Goal: Task Accomplishment & Management: Manage account settings

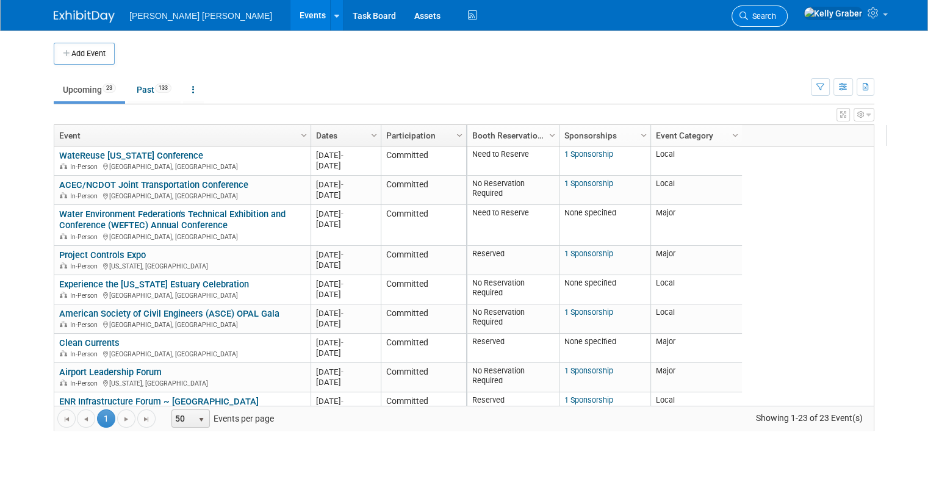
click at [776, 15] on span "Search" at bounding box center [762, 16] width 28 height 9
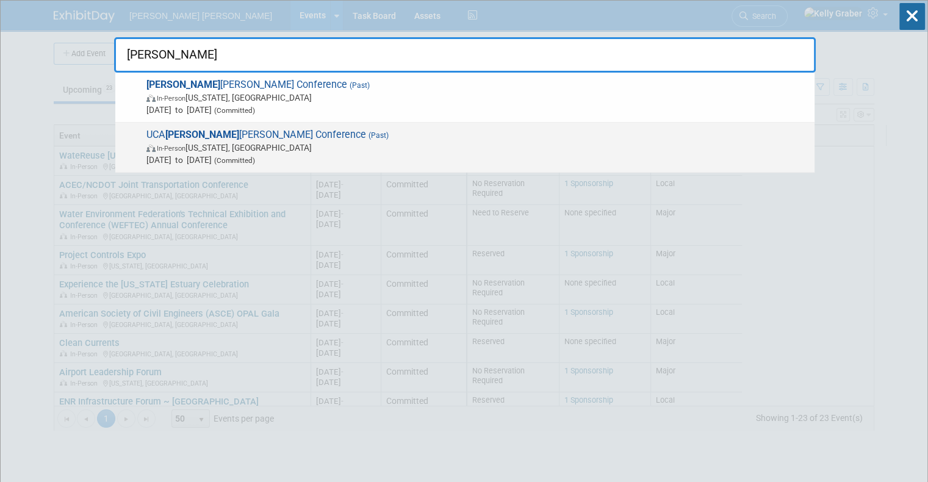
type input "george"
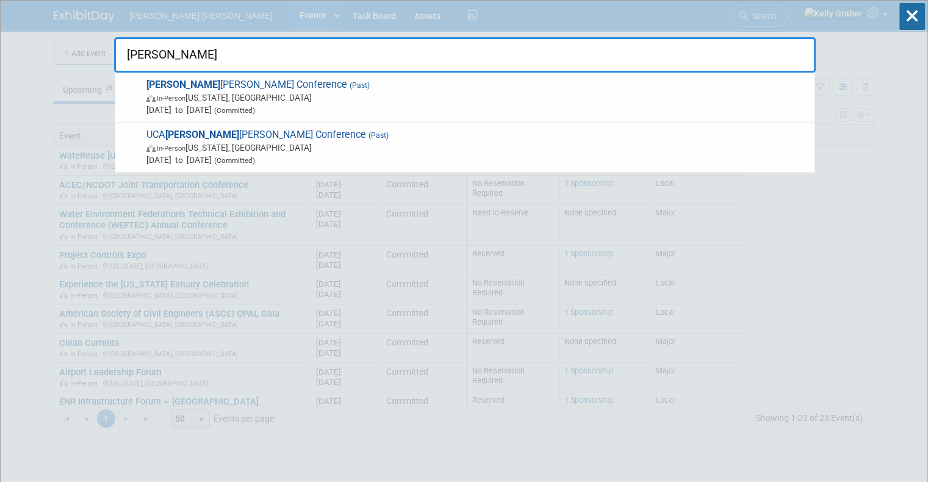
drag, startPoint x: 212, startPoint y: 50, endPoint x: 86, endPoint y: 52, distance: 126.3
click at [118, 58] on input "george" at bounding box center [464, 54] width 701 height 35
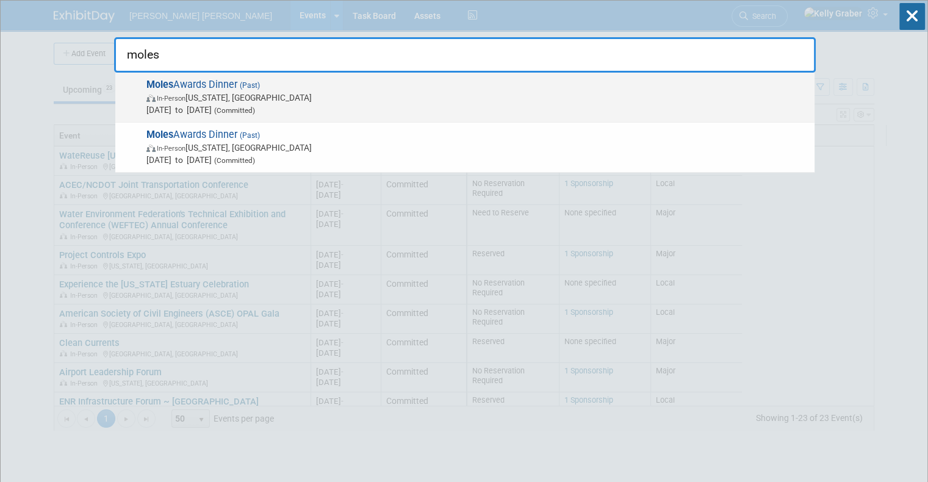
type input "moles"
click at [207, 98] on span "In-Person New York, NY" at bounding box center [477, 97] width 662 height 12
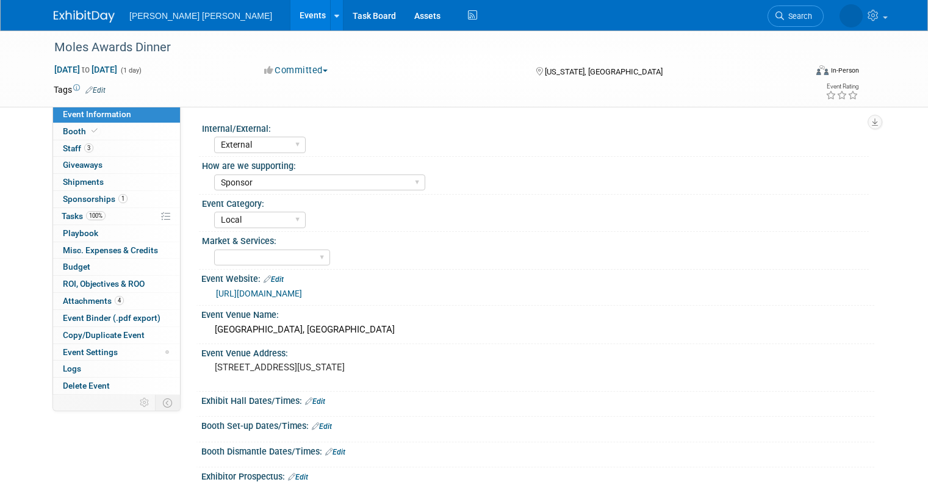
select select "External"
select select "Sponsor"
select select "Local"
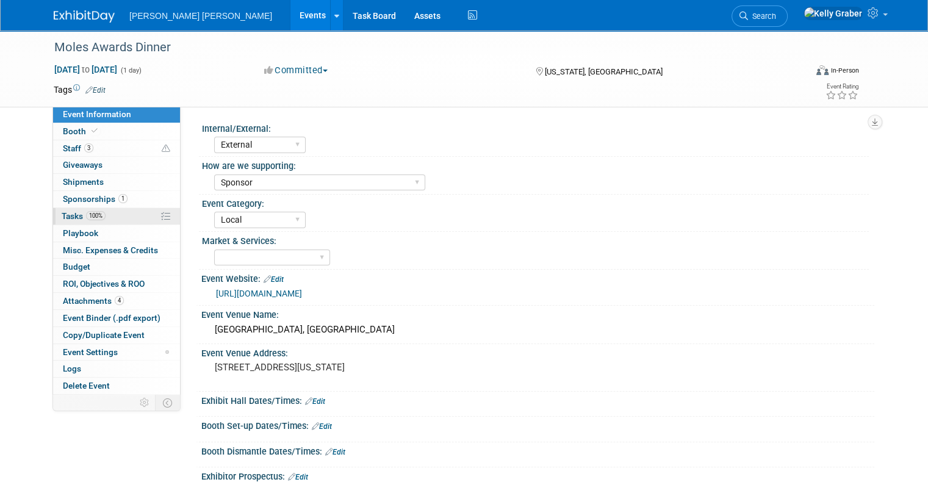
click at [68, 213] on span "Tasks 100%" at bounding box center [84, 216] width 44 height 10
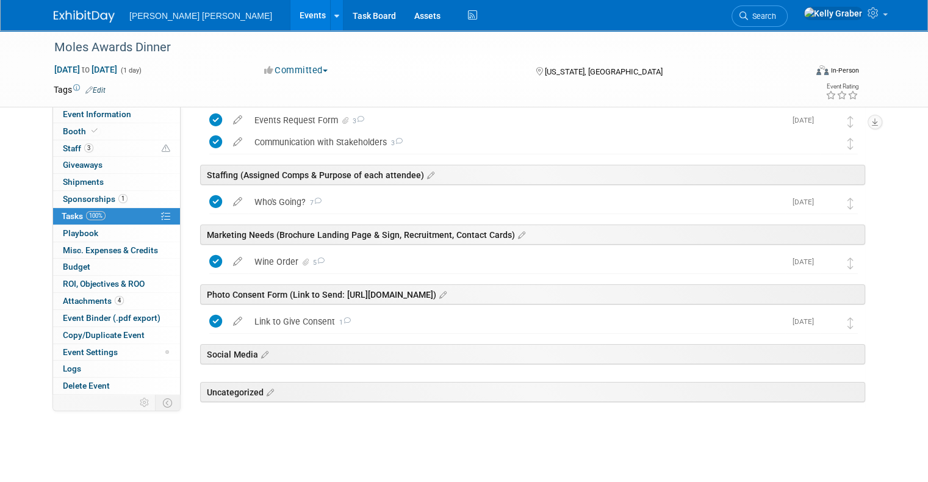
scroll to position [95, 0]
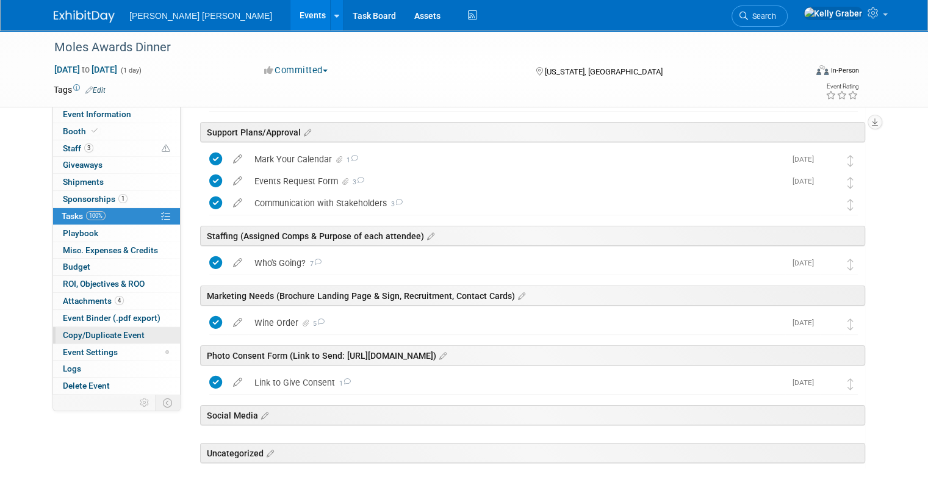
click at [71, 333] on span "Copy/Duplicate Event" at bounding box center [104, 335] width 82 height 10
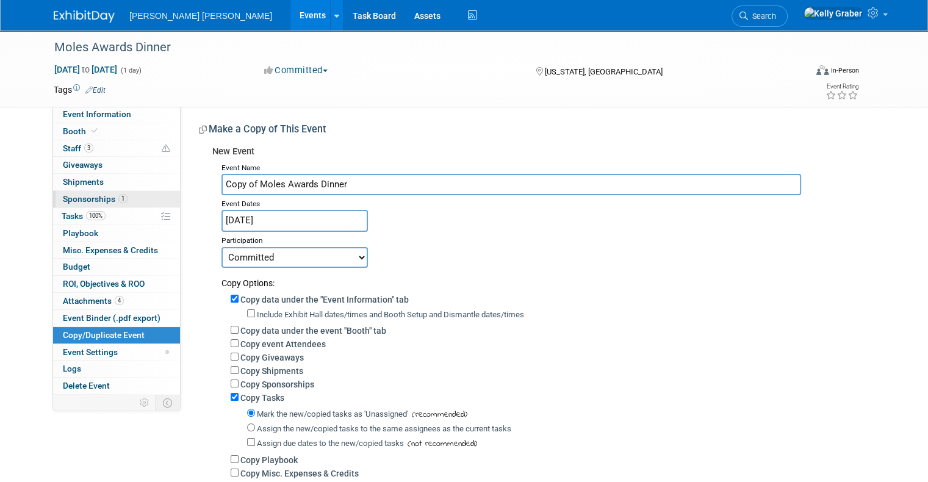
drag, startPoint x: 248, startPoint y: 182, endPoint x: 94, endPoint y: 206, distance: 155.6
click at [96, 207] on div "Event Information Event Info Booth Booth 3 Staff 3 Staff 0 Giveaways 0 Giveaway…" at bounding box center [464, 284] width 838 height 509
type input "Moles Awards Dinner"
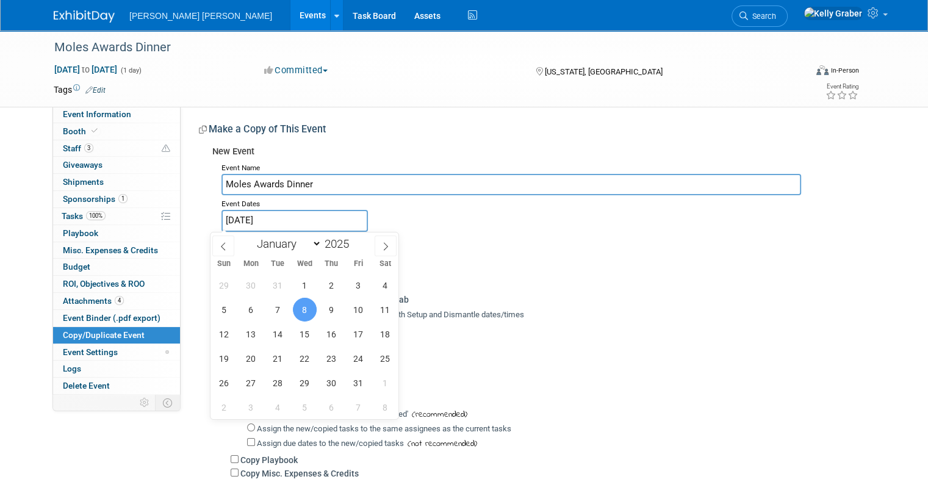
click at [291, 220] on input "Jan 8, 2025" at bounding box center [294, 220] width 146 height 21
click at [385, 248] on icon at bounding box center [386, 246] width 4 height 8
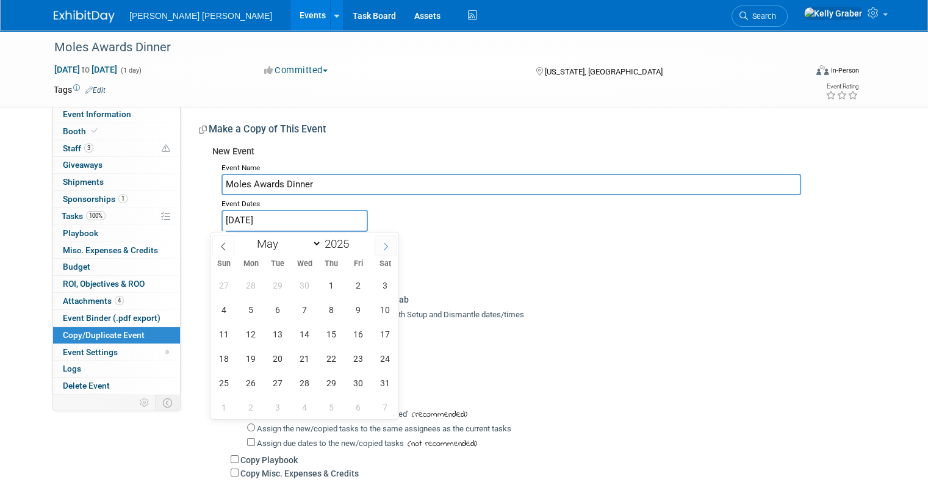
click at [385, 248] on icon at bounding box center [386, 246] width 4 height 8
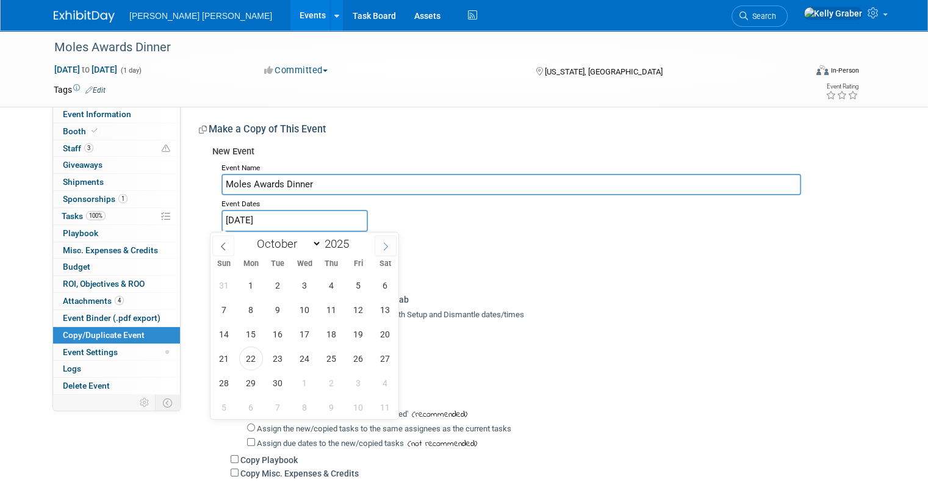
click at [385, 248] on icon at bounding box center [386, 246] width 4 height 8
select select "11"
click at [385, 248] on icon at bounding box center [386, 246] width 4 height 8
type input "2026"
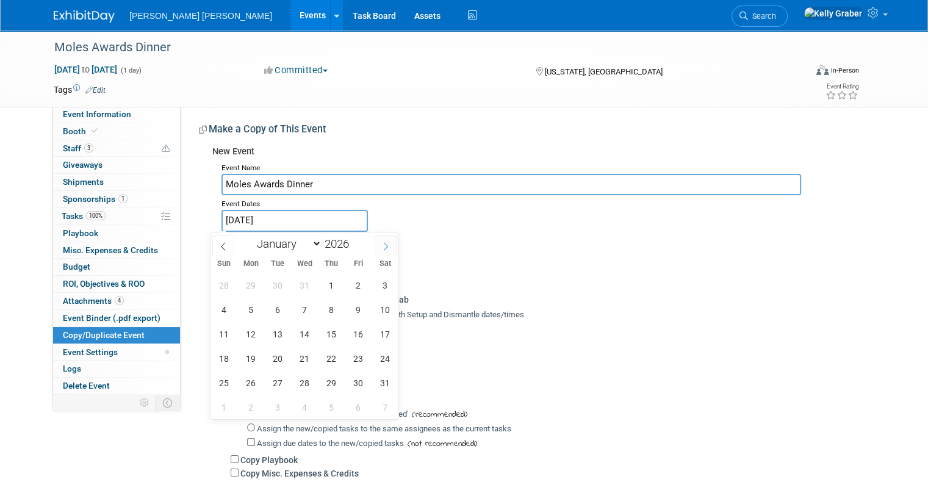
click at [385, 248] on icon at bounding box center [386, 246] width 4 height 8
click at [227, 245] on icon at bounding box center [223, 246] width 9 height 9
select select "0"
click at [306, 306] on span "7" at bounding box center [305, 310] width 24 height 24
type input "[DATE]"
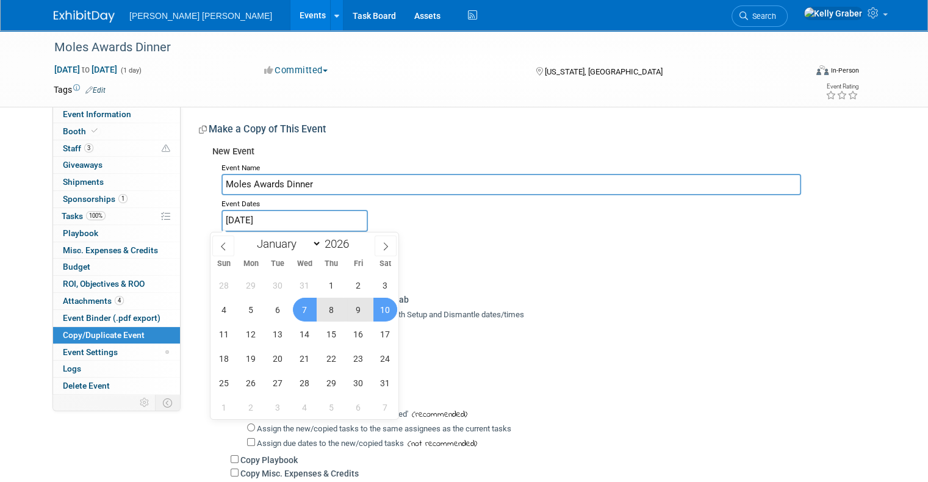
type input "2025"
click at [539, 272] on div "Copy Options:" at bounding box center [542, 278] width 643 height 21
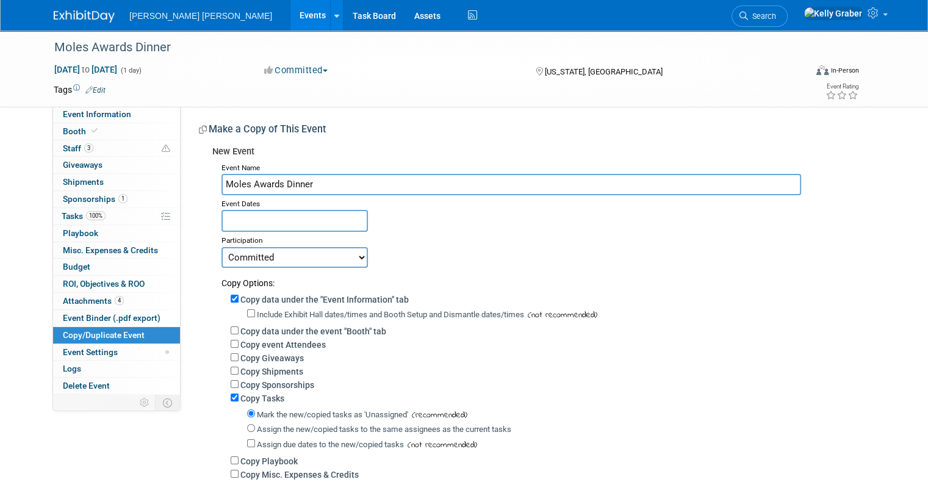
click at [325, 218] on input "text" at bounding box center [294, 220] width 146 height 21
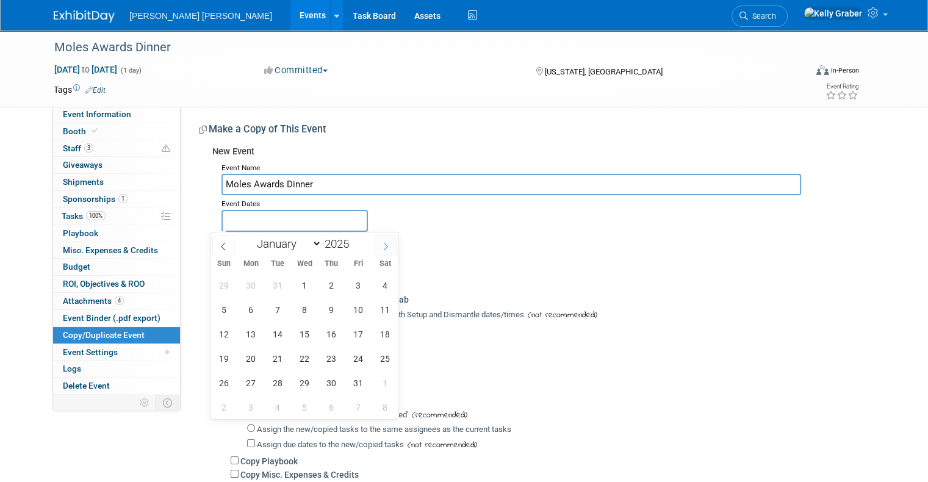
click at [381, 247] on icon at bounding box center [385, 246] width 9 height 9
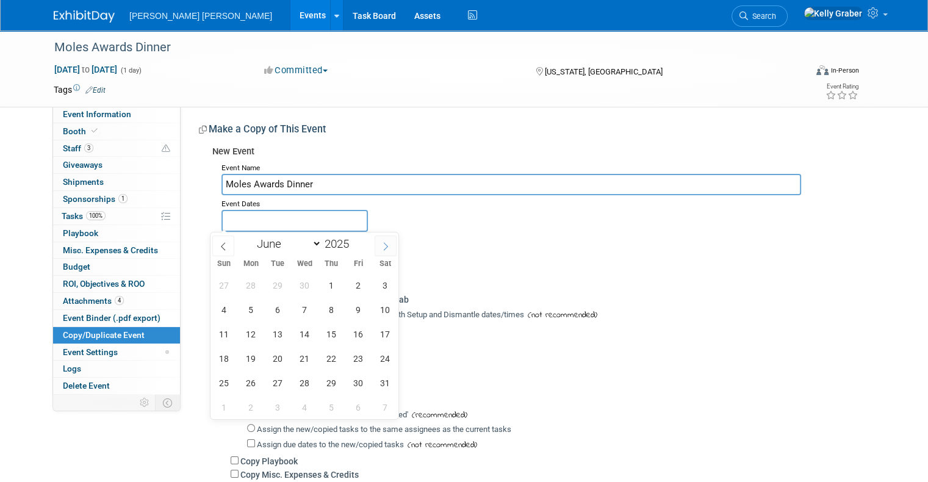
click at [381, 247] on icon at bounding box center [385, 246] width 9 height 9
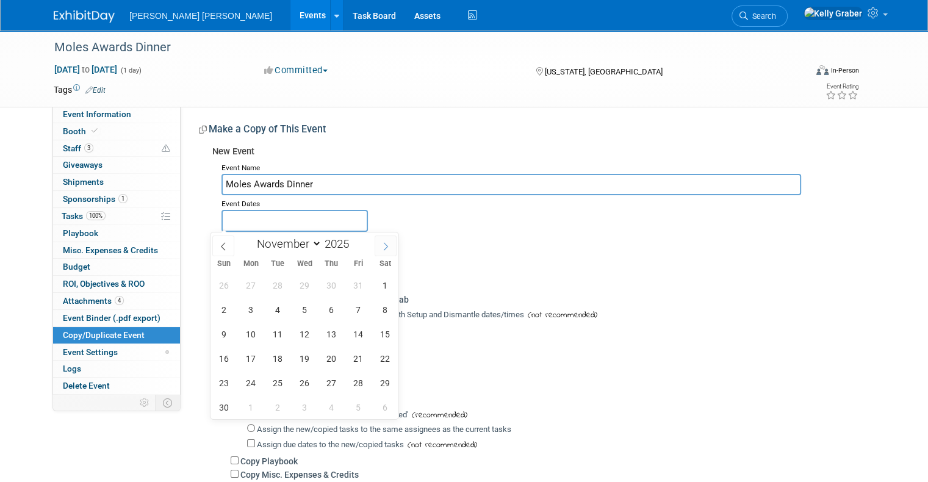
click at [381, 247] on icon at bounding box center [385, 246] width 9 height 9
select select "11"
click at [381, 247] on icon at bounding box center [385, 246] width 9 height 9
type input "2026"
select select "0"
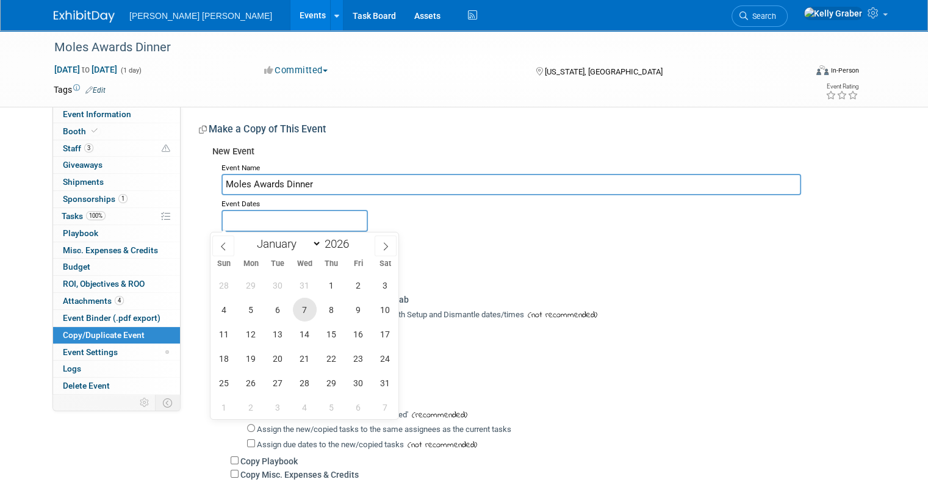
click at [309, 304] on span "7" at bounding box center [305, 310] width 24 height 24
type input "[DATE]"
click at [304, 306] on span "7" at bounding box center [305, 310] width 24 height 24
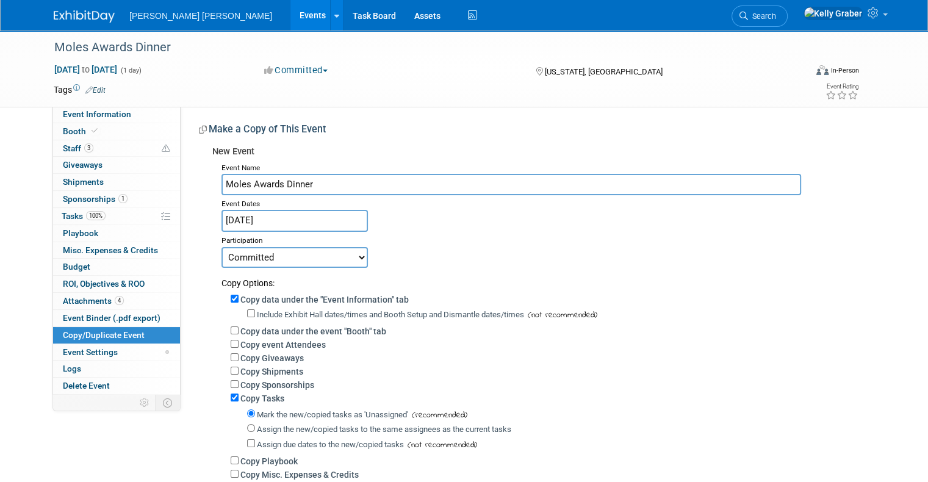
click at [335, 256] on select "Committed Considering Not Going" at bounding box center [294, 257] width 146 height 21
select select "2"
click at [221, 247] on select "Committed Considering Not Going" at bounding box center [294, 257] width 146 height 21
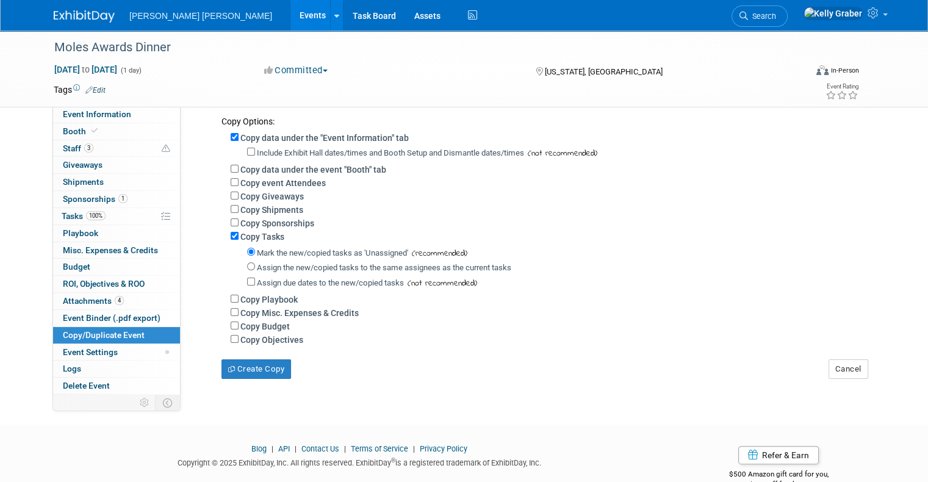
scroll to position [183, 0]
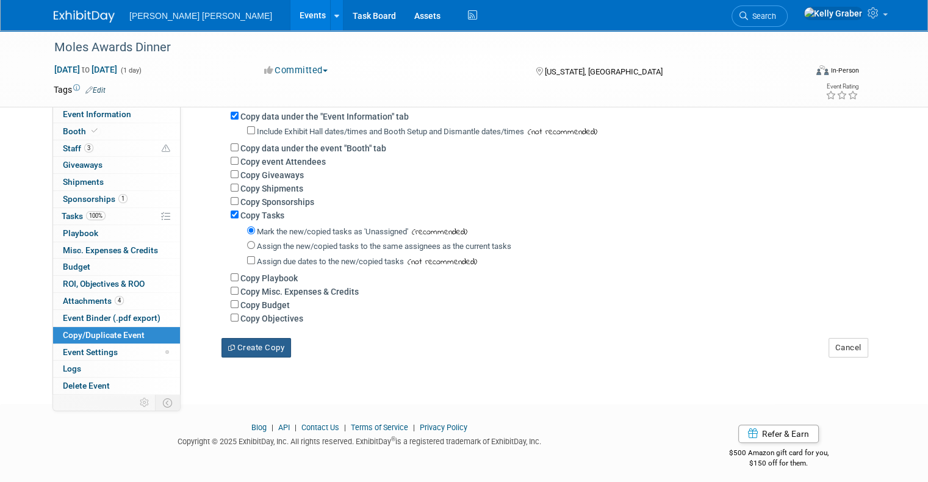
click at [241, 350] on button "Create Copy" at bounding box center [256, 348] width 70 height 20
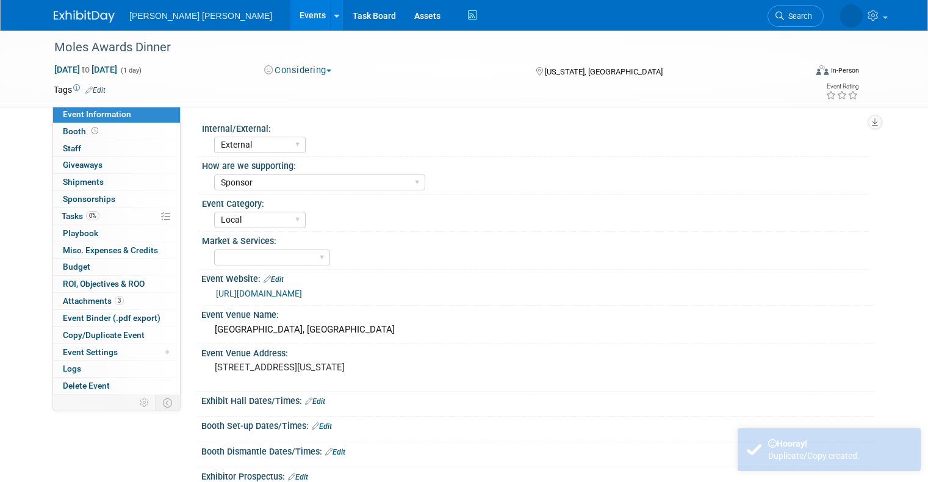
select select "External"
select select "Sponsor"
select select "Local"
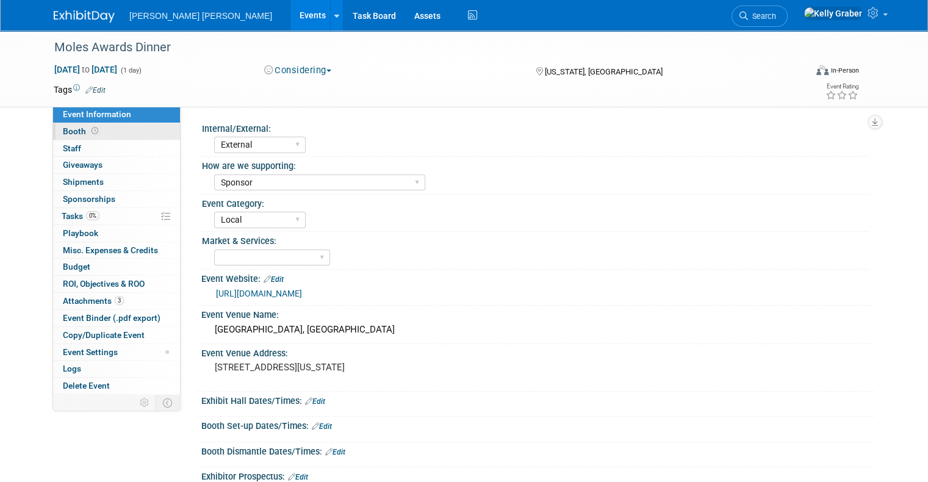
click at [106, 127] on link "Booth" at bounding box center [116, 131] width 127 height 16
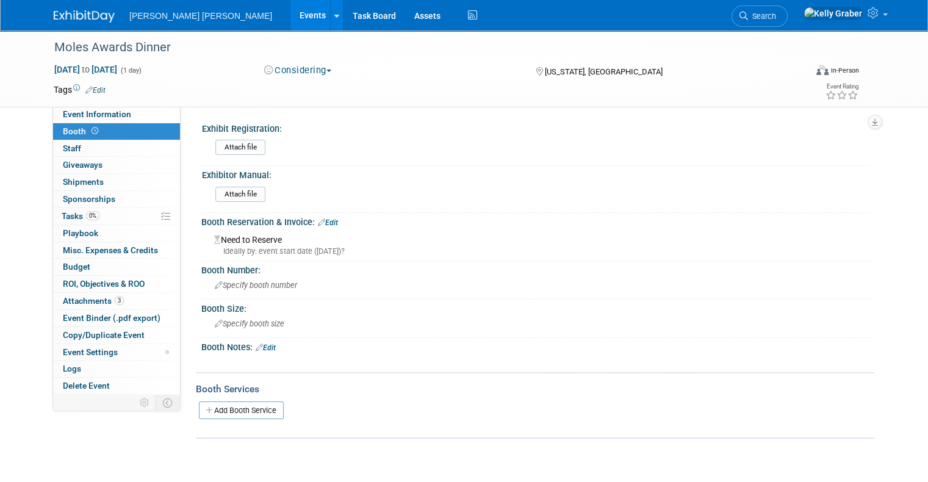
click at [323, 223] on link "Edit" at bounding box center [328, 222] width 20 height 9
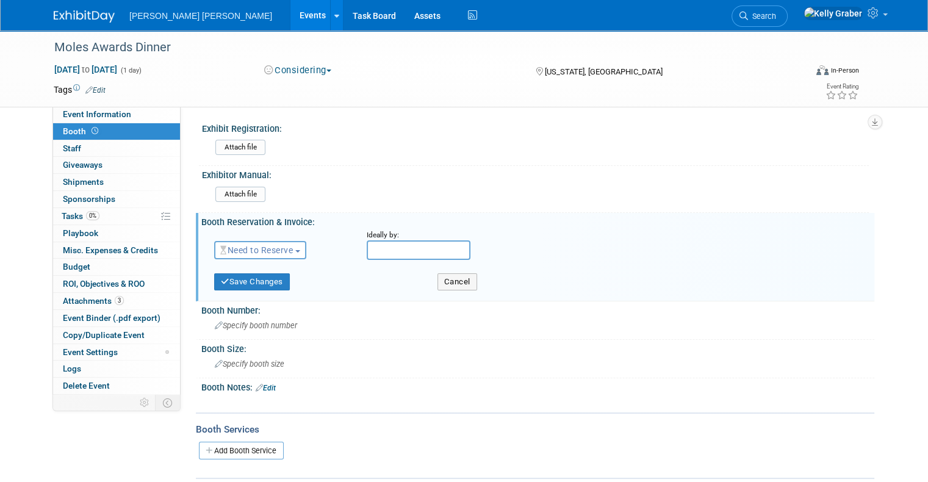
click at [279, 252] on span "Need to Reserve" at bounding box center [256, 250] width 73 height 10
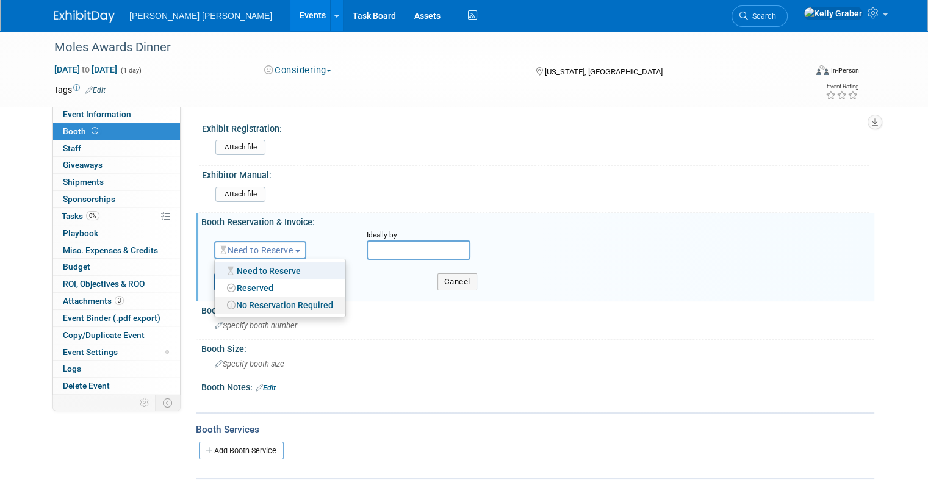
click at [266, 298] on link "No Reservation Required" at bounding box center [280, 304] width 130 height 17
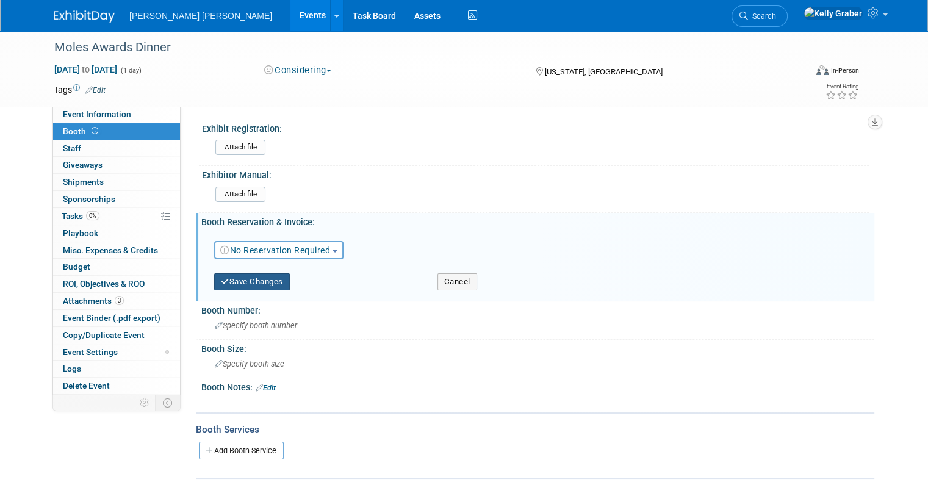
click at [243, 279] on button "Save Changes" at bounding box center [252, 281] width 76 height 17
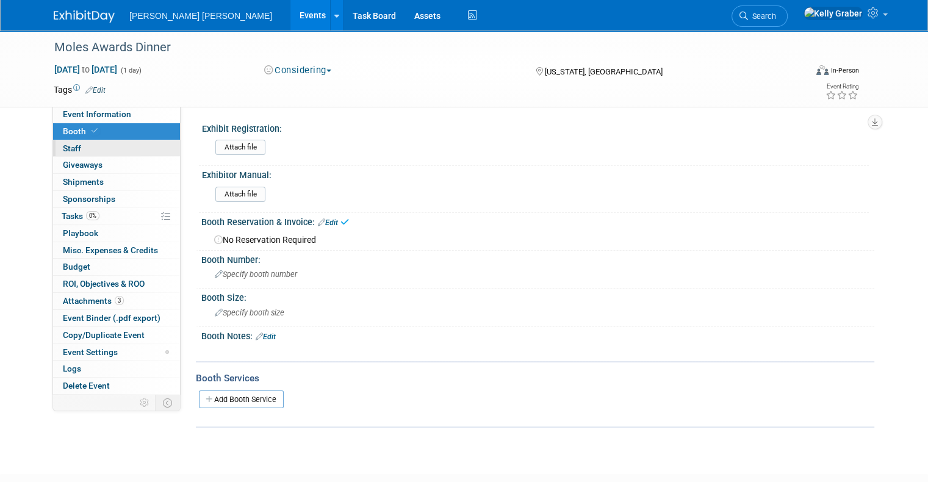
click at [80, 152] on link "0 Staff 0" at bounding box center [116, 148] width 127 height 16
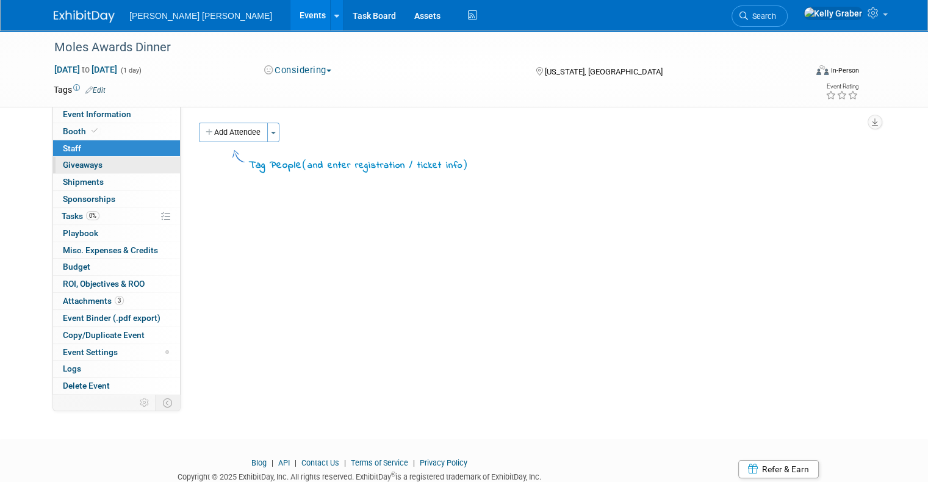
click at [89, 162] on span "Giveaways 0" at bounding box center [83, 165] width 40 height 10
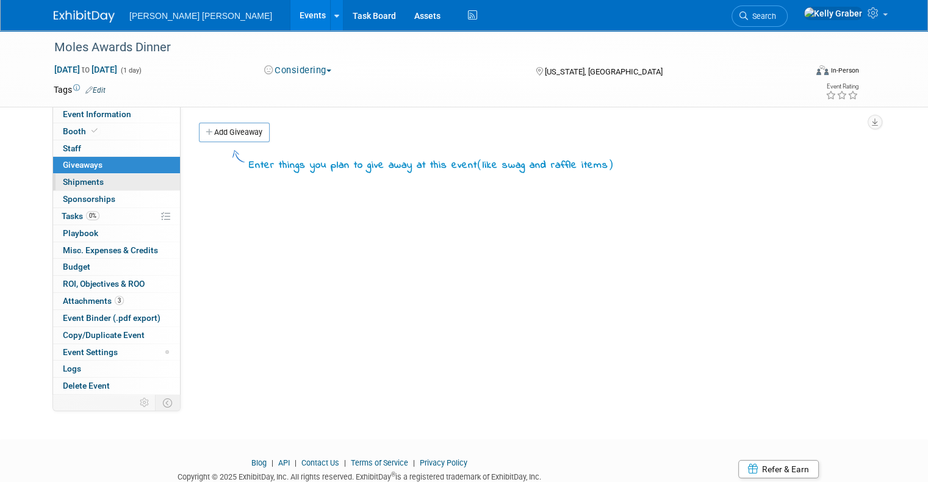
click at [95, 180] on link "0 Shipments 0" at bounding box center [116, 182] width 127 height 16
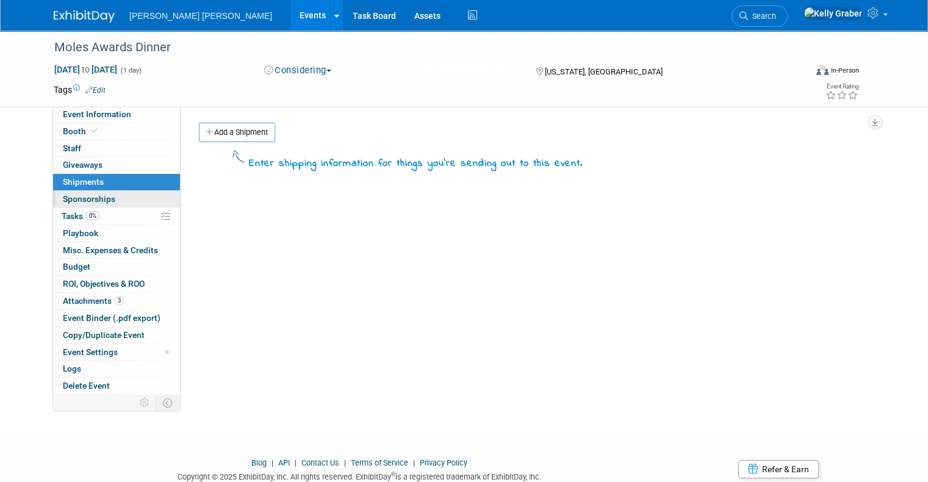
click at [102, 191] on link "0 Sponsorships 0" at bounding box center [116, 199] width 127 height 16
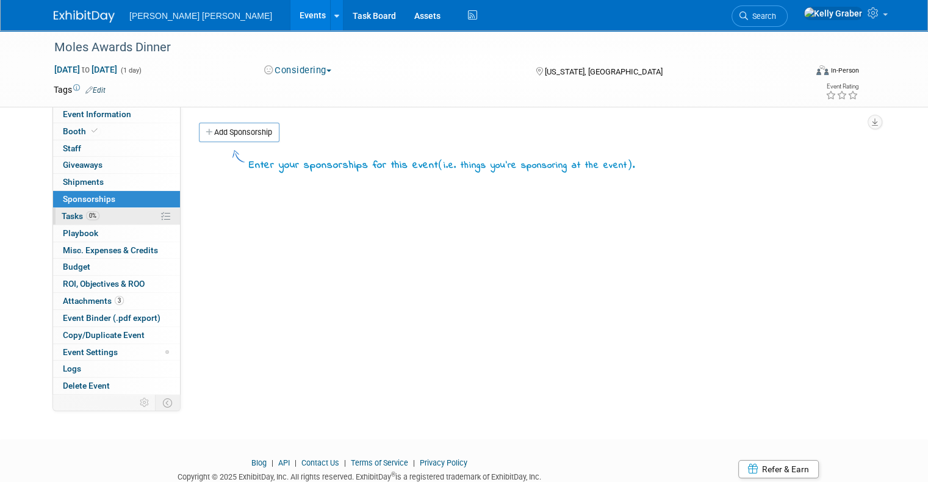
click at [103, 215] on link "0% Tasks 0%" at bounding box center [116, 216] width 127 height 16
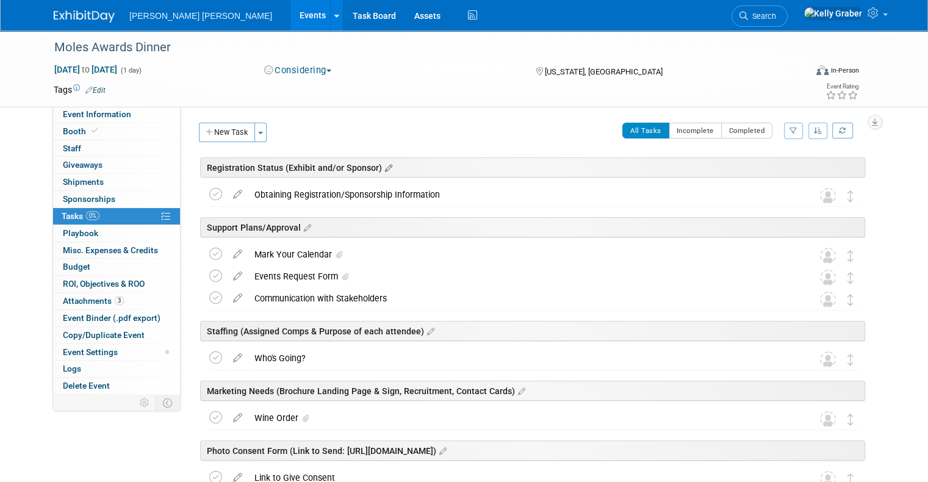
click at [382, 163] on icon at bounding box center [387, 168] width 10 height 11
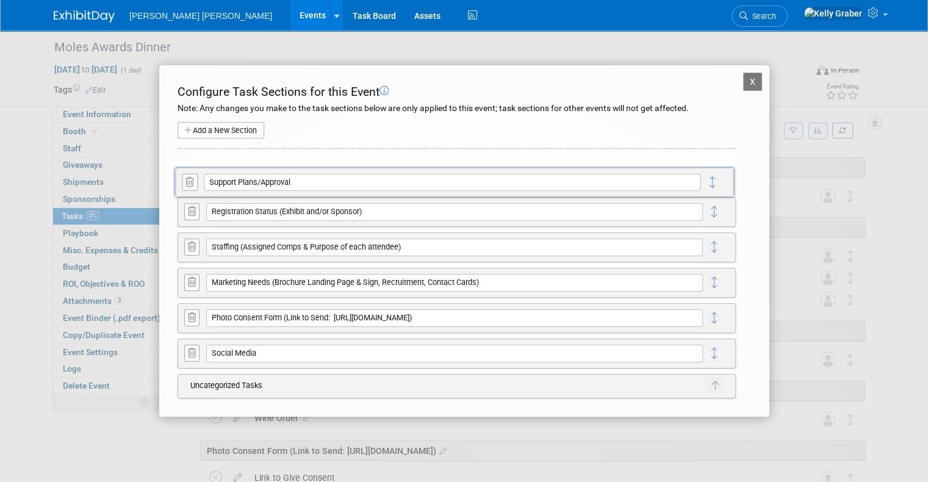
drag, startPoint x: 712, startPoint y: 215, endPoint x: 711, endPoint y: 184, distance: 30.5
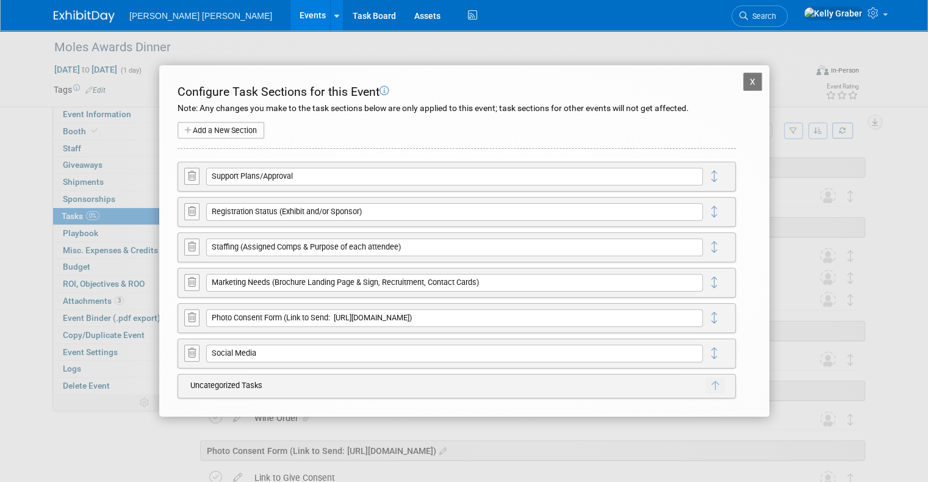
click at [190, 316] on icon at bounding box center [192, 317] width 8 height 9
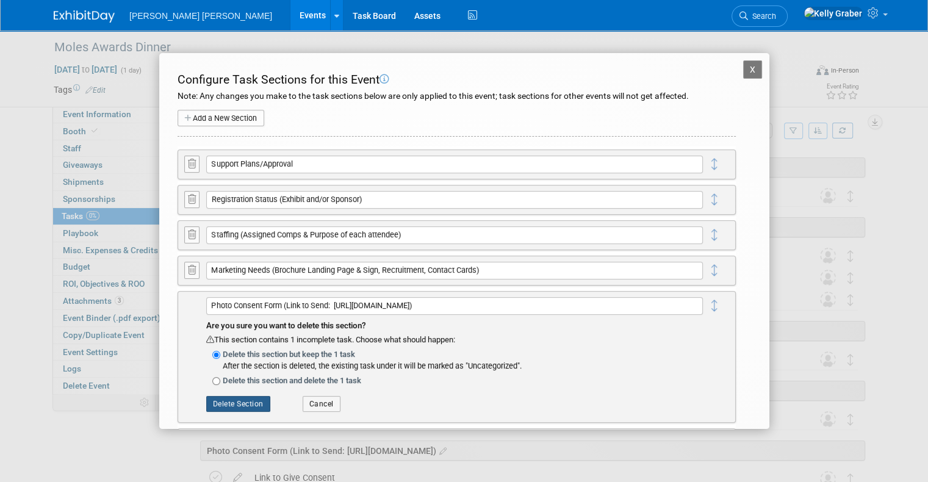
click at [242, 403] on button "Delete Section" at bounding box center [238, 404] width 64 height 16
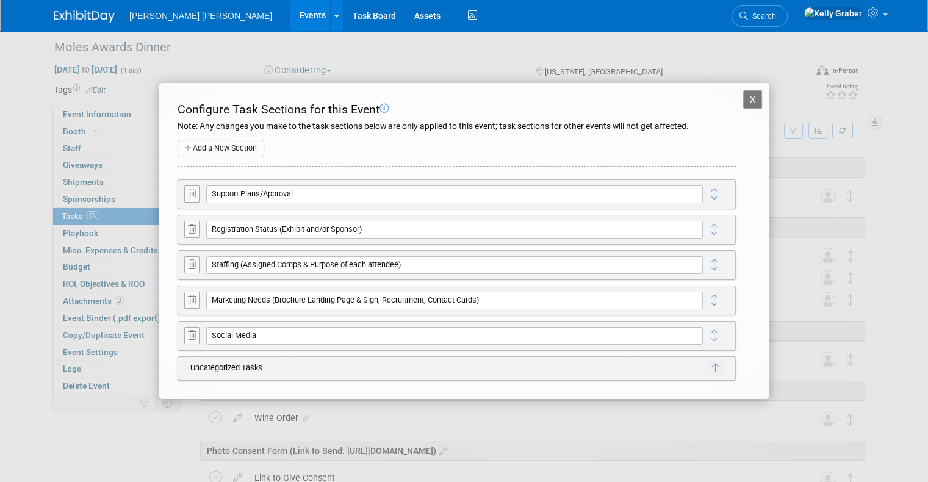
click at [236, 143] on button "Add a New Section" at bounding box center [220, 148] width 87 height 17
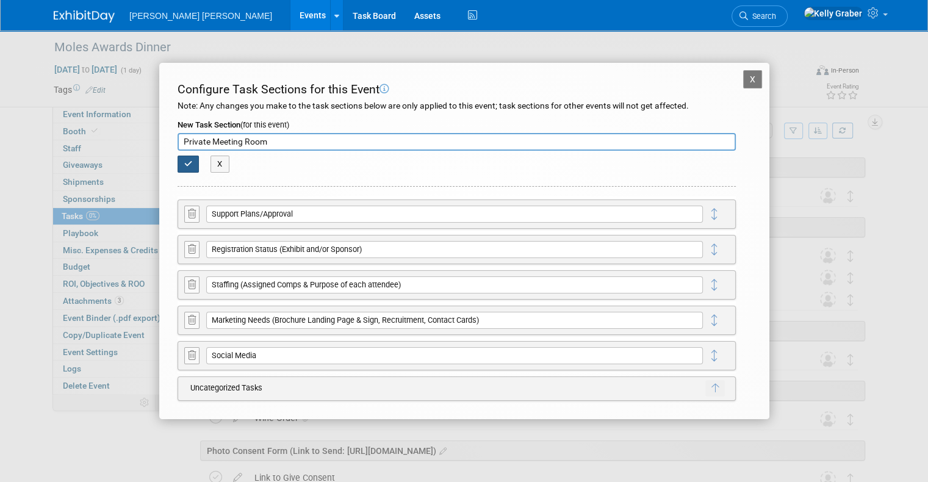
type input "Private Meeting Room"
click at [188, 167] on icon "button" at bounding box center [188, 164] width 9 height 8
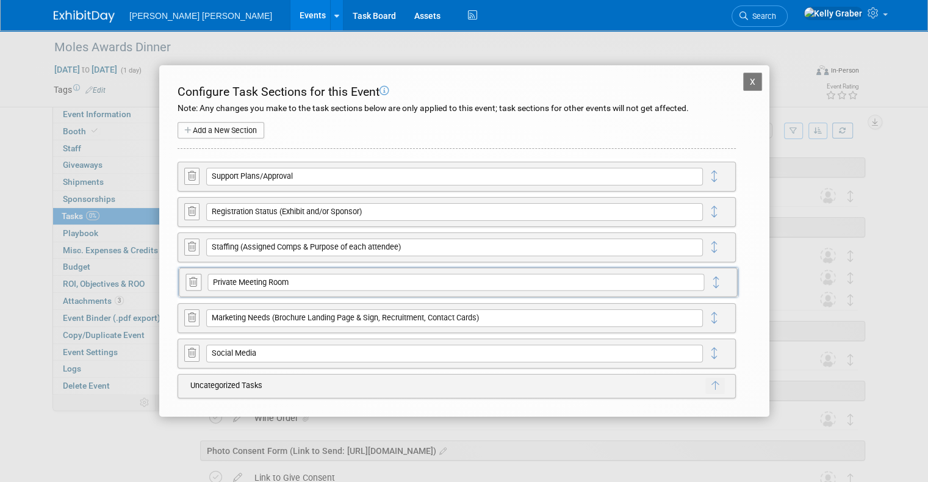
drag, startPoint x: 719, startPoint y: 174, endPoint x: 720, endPoint y: 281, distance: 106.1
click at [756, 80] on button "X" at bounding box center [753, 82] width 20 height 18
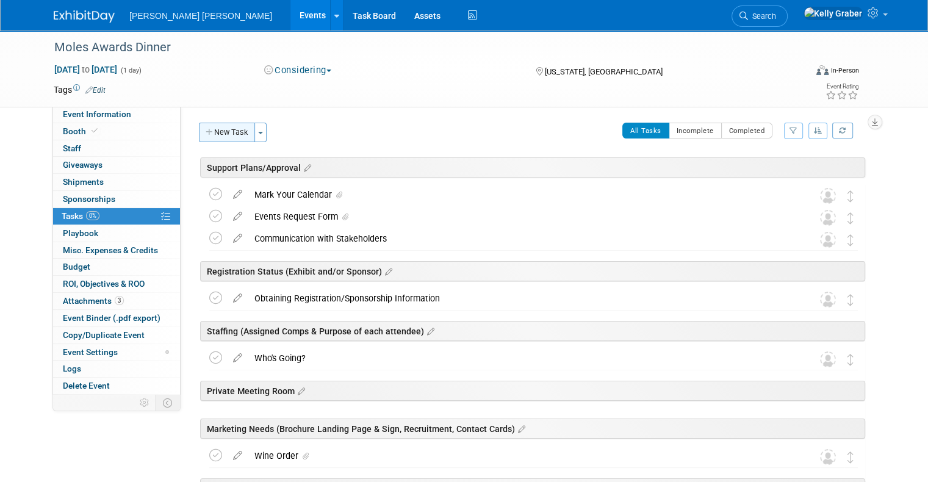
click at [226, 132] on button "New Task" at bounding box center [227, 133] width 56 height 20
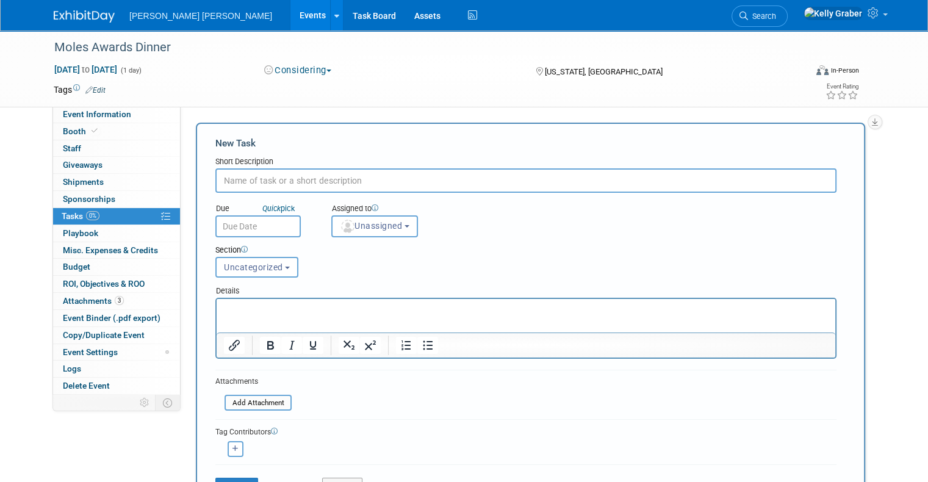
click at [261, 177] on input "text" at bounding box center [525, 180] width 621 height 24
type input "Confirming a Meeting Room"
click at [229, 221] on input "text" at bounding box center [257, 226] width 85 height 22
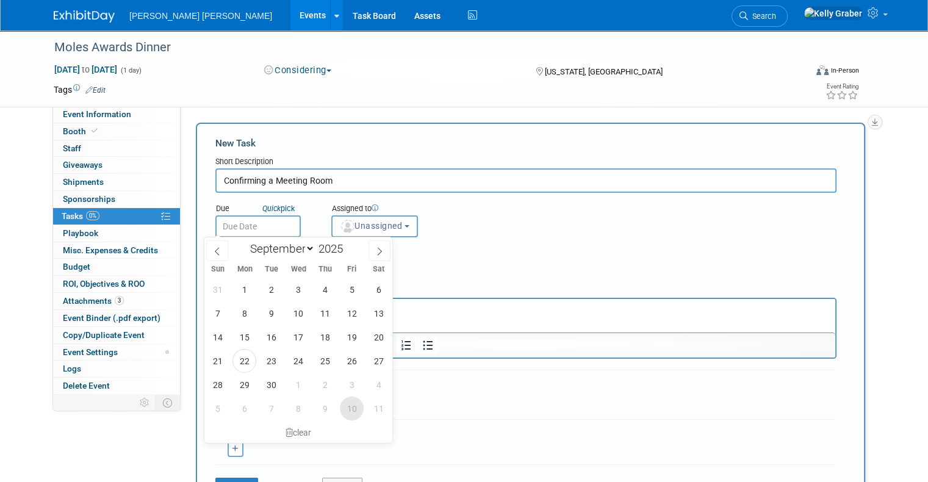
click at [351, 407] on span "10" at bounding box center [352, 408] width 24 height 24
type input "[DATE]"
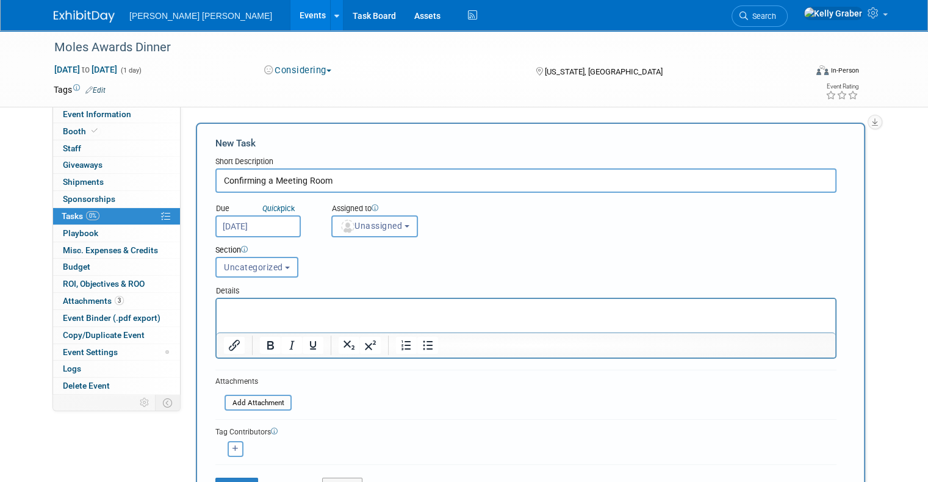
click at [361, 231] on button "Unassigned" at bounding box center [374, 226] width 87 height 22
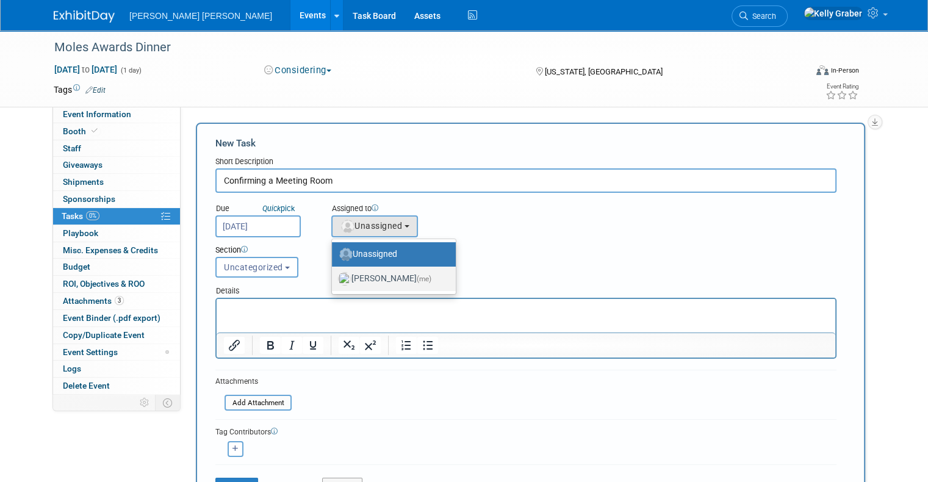
click at [354, 273] on label "[PERSON_NAME] (me)" at bounding box center [390, 279] width 105 height 20
click at [334, 273] on input "[PERSON_NAME] (me)" at bounding box center [330, 277] width 8 height 8
select select "ec37184c-c01f-4f21-939d-fe7fd02e2e7e"
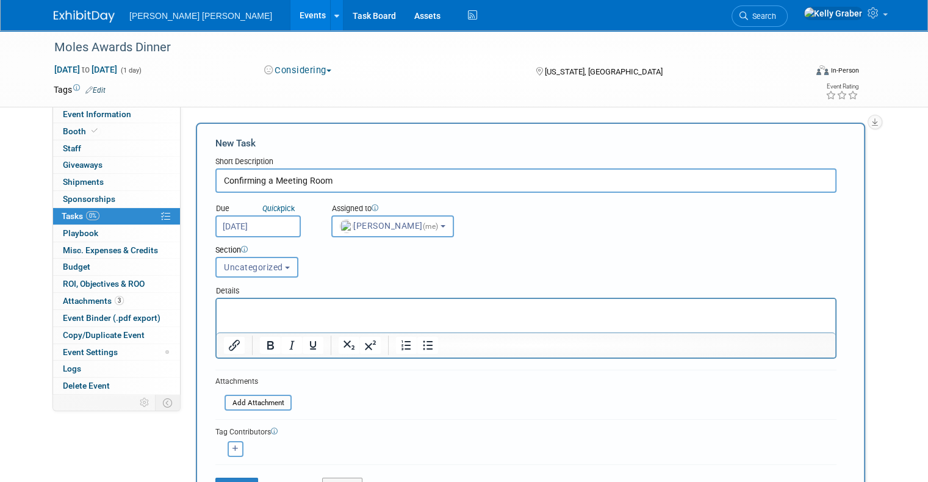
click at [256, 262] on span "Uncategorized" at bounding box center [253, 267] width 59 height 10
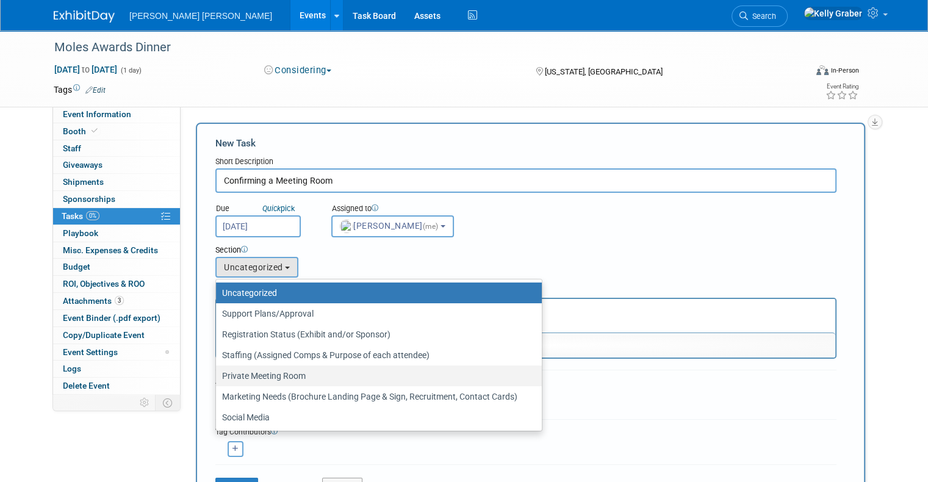
click at [257, 376] on label "Private Meeting Room" at bounding box center [375, 376] width 307 height 16
click at [218, 376] on input "Private Meeting Room" at bounding box center [214, 376] width 8 height 8
select select "11275265"
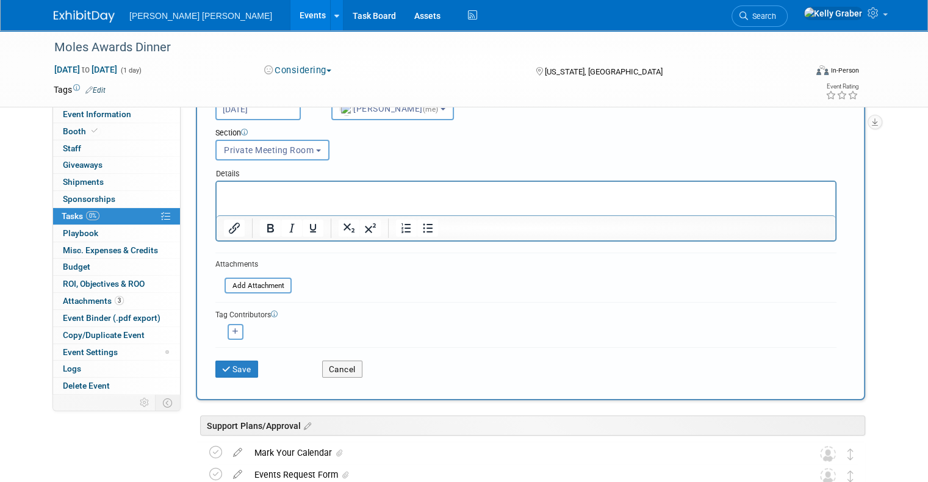
scroll to position [122, 0]
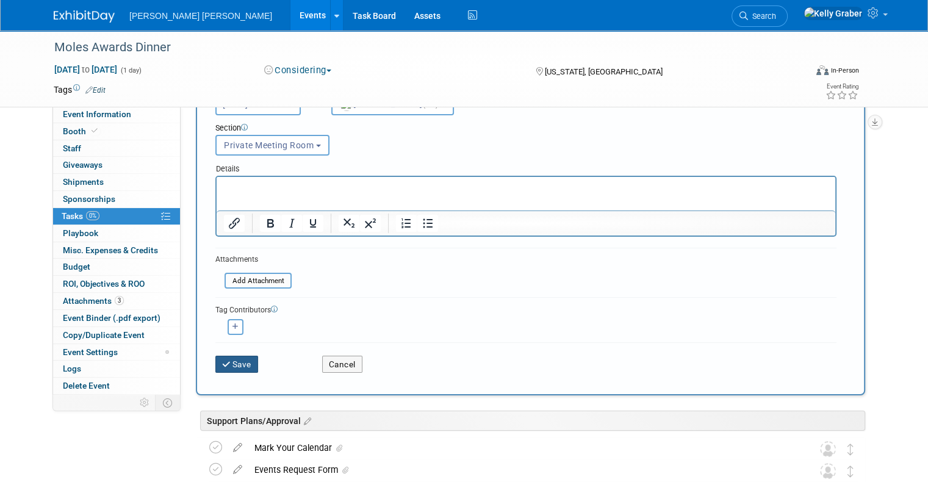
click at [232, 359] on button "Save" at bounding box center [236, 364] width 43 height 17
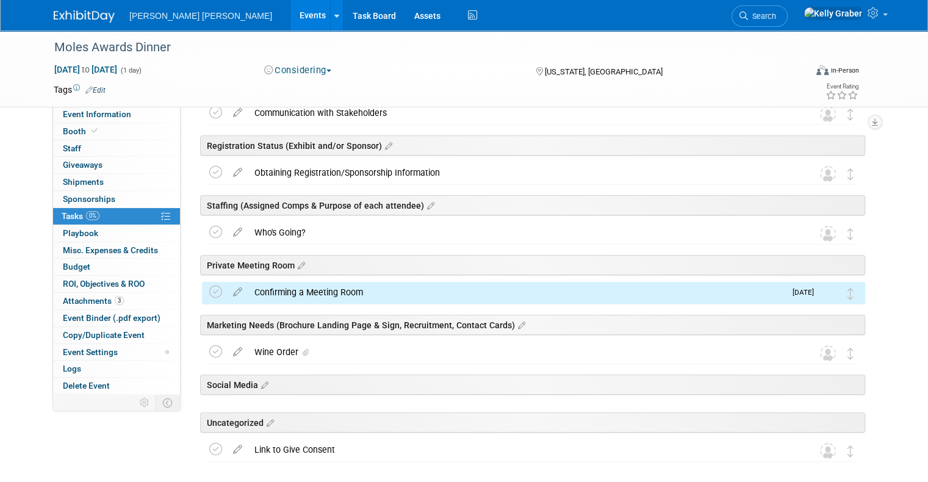
scroll to position [178, 0]
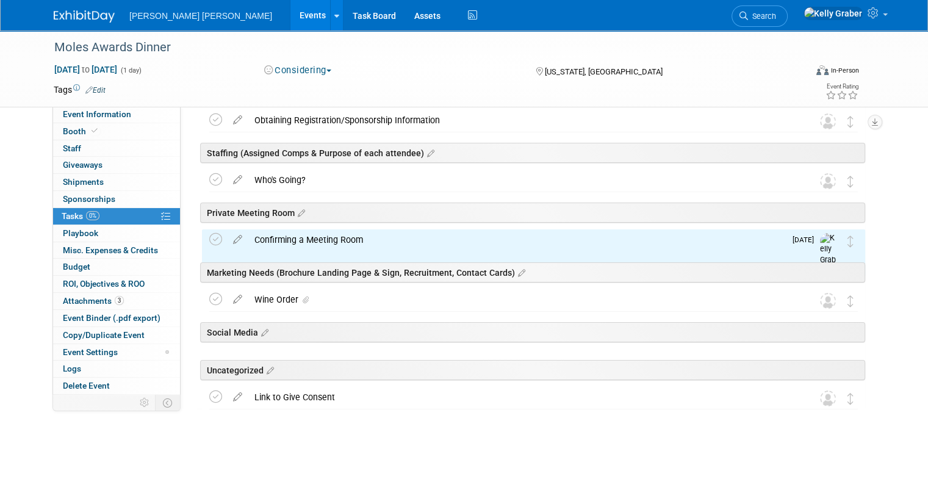
click at [305, 243] on div "Confirming a Meeting Room" at bounding box center [516, 239] width 537 height 21
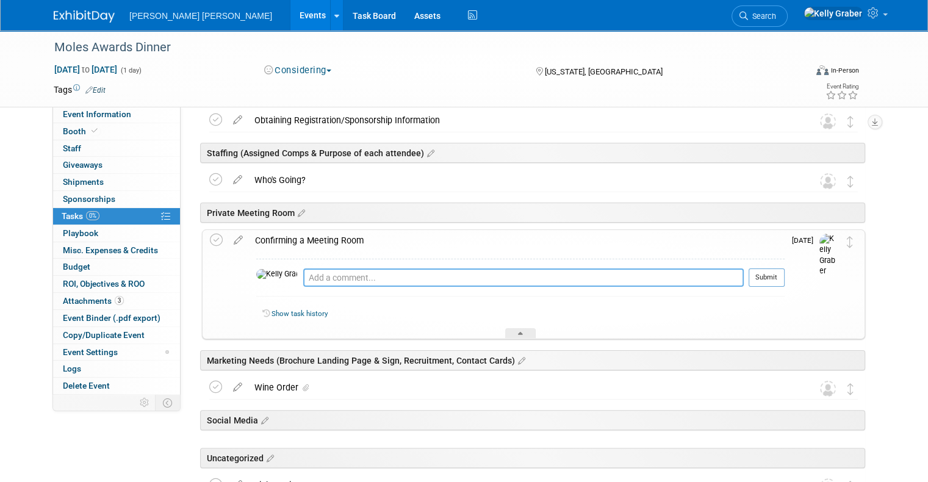
click at [303, 274] on textarea at bounding box center [523, 277] width 440 height 18
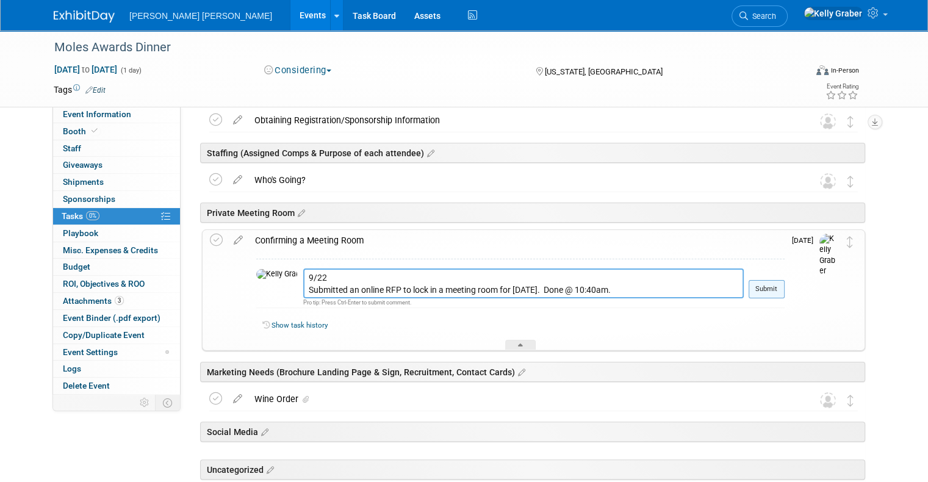
type textarea "9/22 Submitted an online RFP to lock in a meeting room for [DATE]. Done @ 10:40…"
click at [784, 286] on button "Submit" at bounding box center [766, 289] width 36 height 18
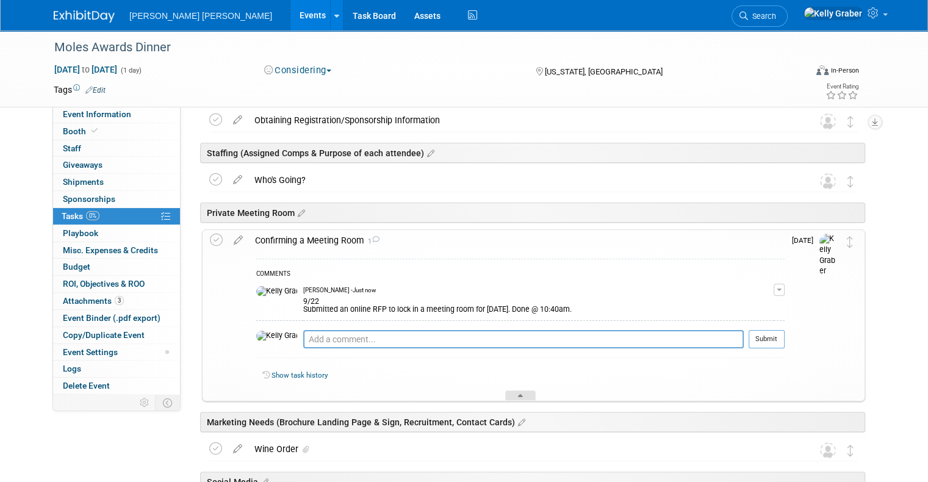
click at [518, 394] on icon at bounding box center [520, 397] width 5 height 7
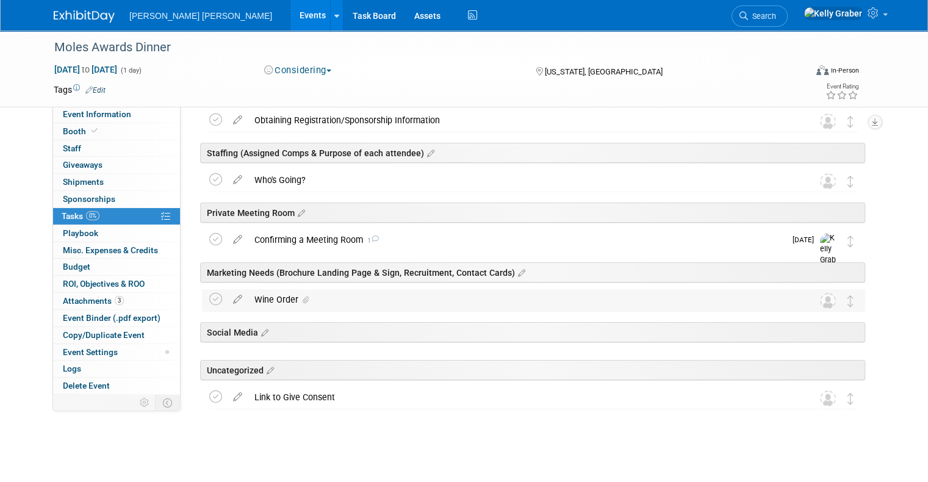
click at [302, 299] on icon at bounding box center [305, 299] width 6 height 7
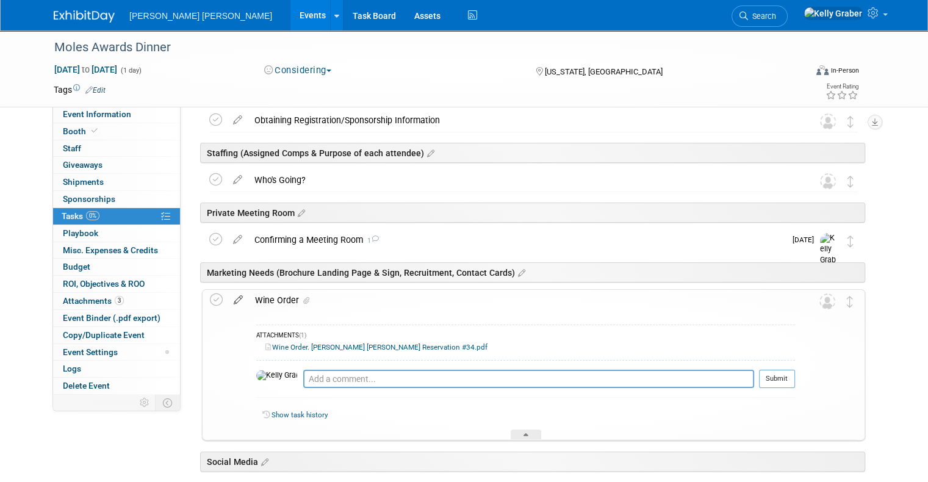
click at [227, 298] on icon at bounding box center [237, 297] width 21 height 15
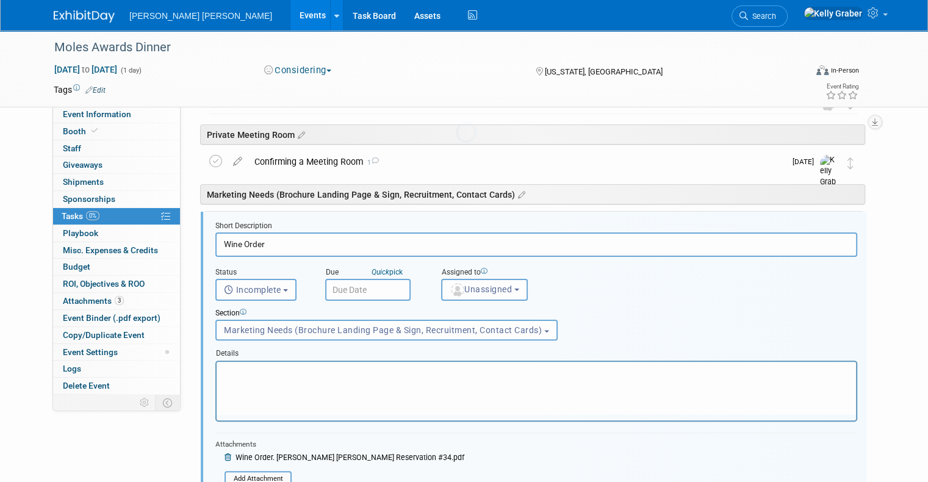
scroll to position [289, 0]
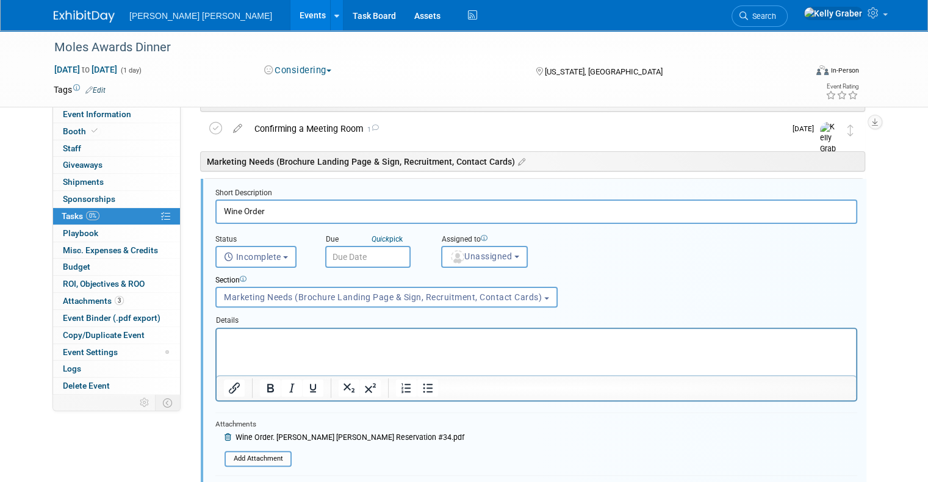
click at [224, 434] on icon at bounding box center [228, 437] width 9 height 7
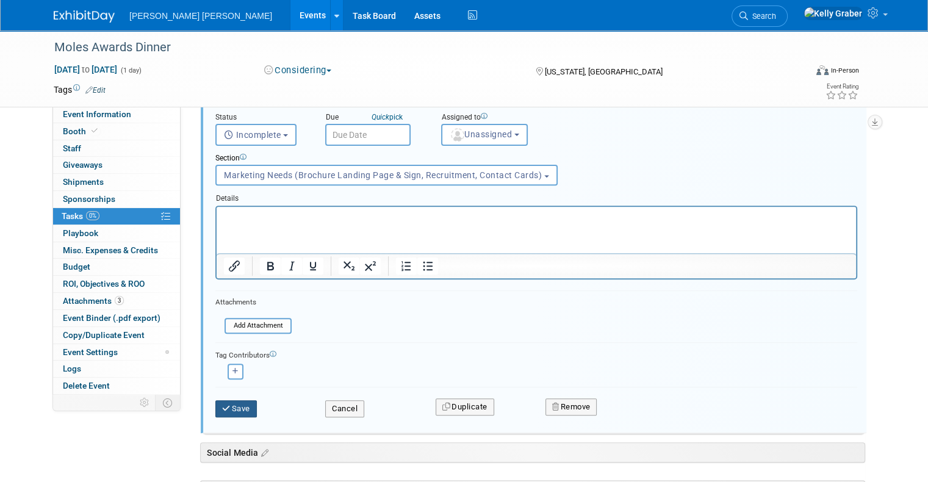
click at [225, 406] on button "Save" at bounding box center [235, 408] width 41 height 17
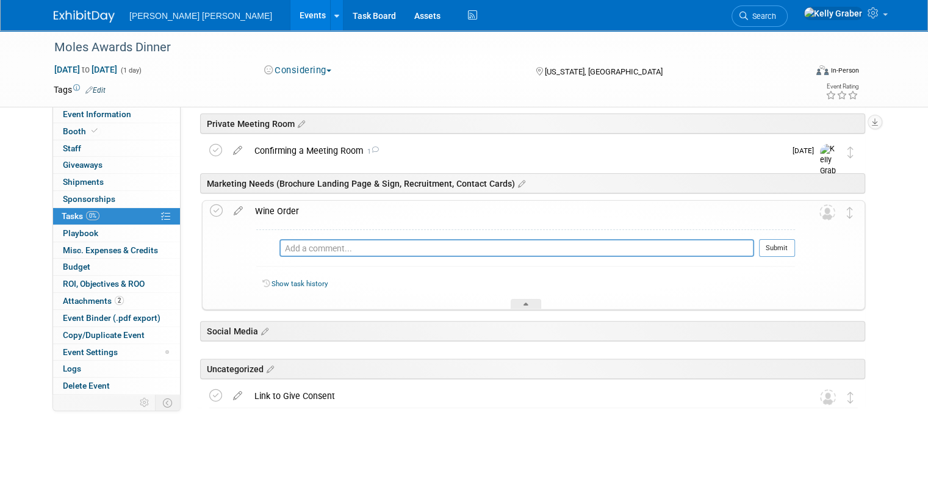
scroll to position [266, 0]
click at [534, 302] on div at bounding box center [525, 305] width 30 height 10
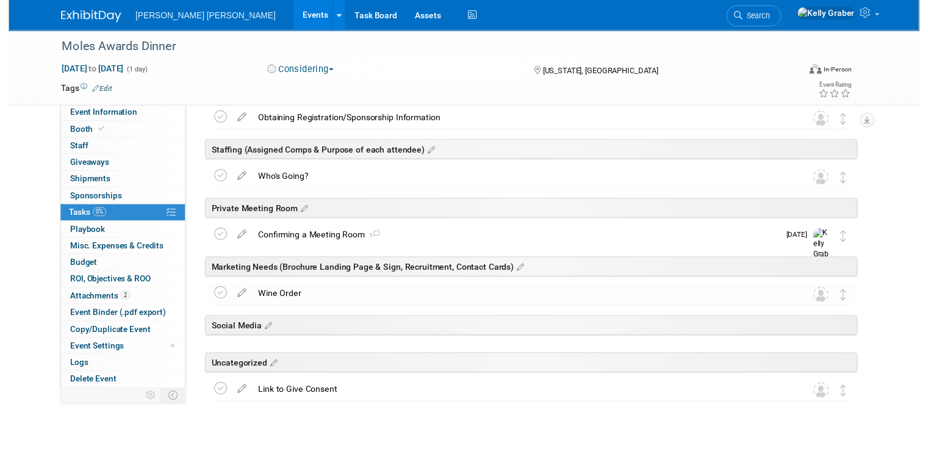
scroll to position [178, 0]
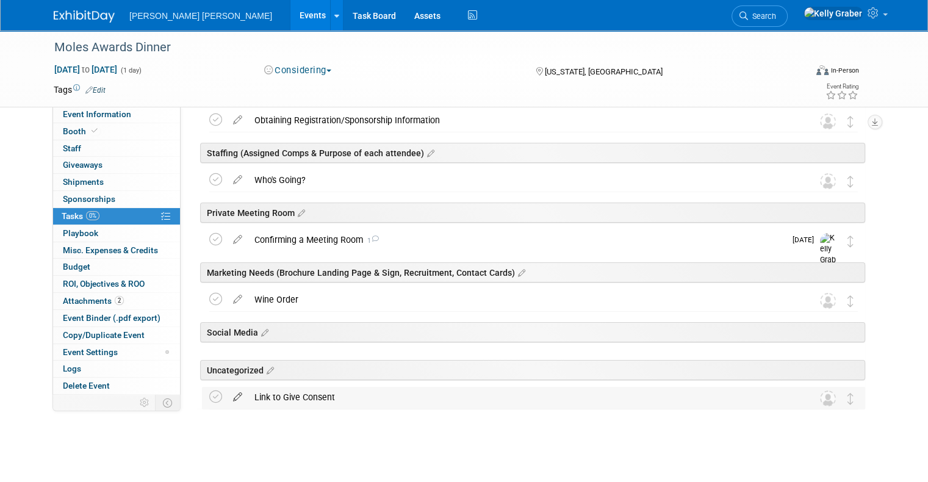
click at [227, 395] on icon at bounding box center [237, 394] width 21 height 15
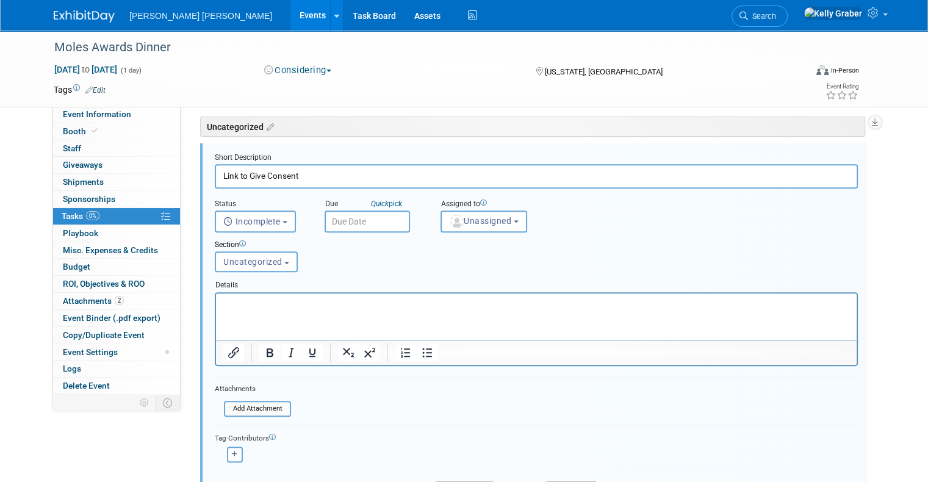
scroll to position [508, 0]
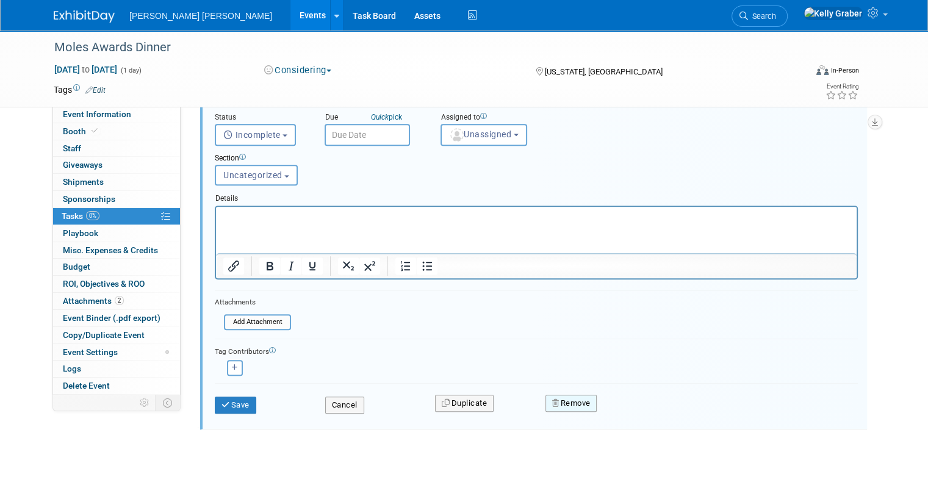
click at [557, 399] on icon "button" at bounding box center [556, 403] width 9 height 8
click at [642, 404] on link "Yes" at bounding box center [638, 414] width 35 height 20
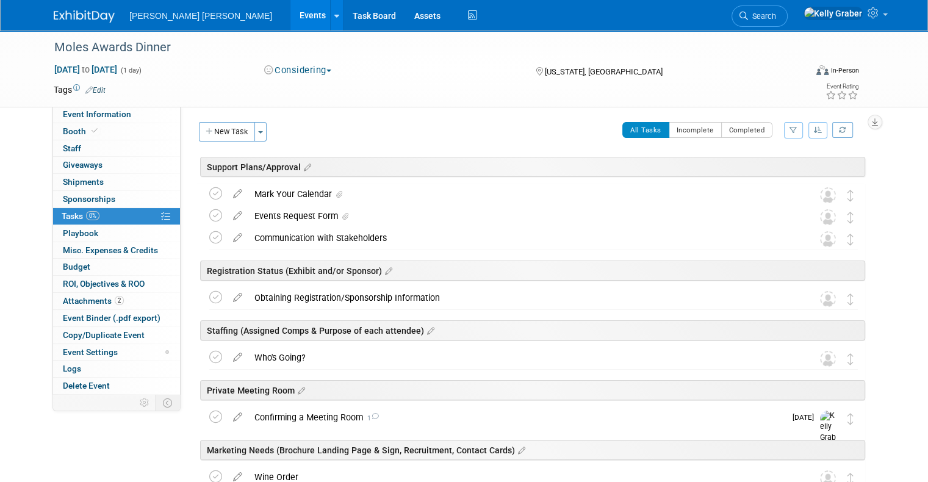
scroll to position [0, 0]
click at [290, 296] on div "Obtaining Registration/Sponsorship Information" at bounding box center [521, 298] width 547 height 21
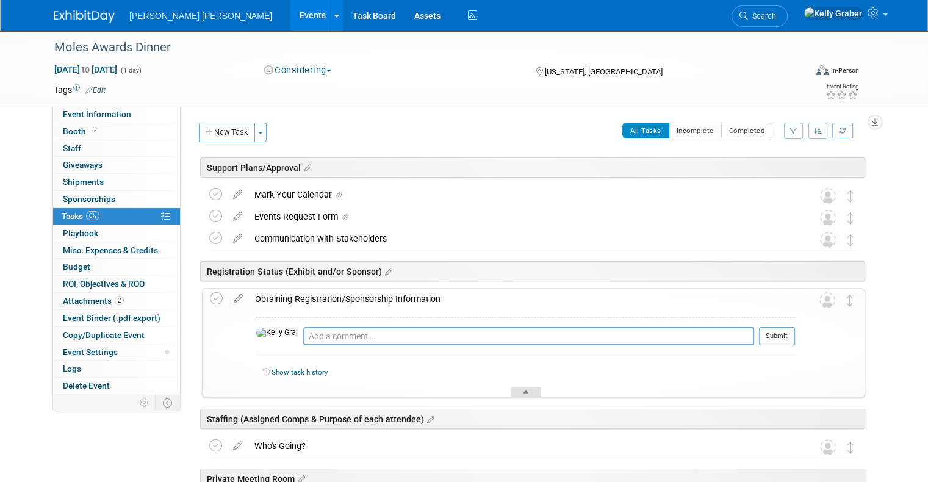
click at [517, 391] on div at bounding box center [525, 392] width 30 height 10
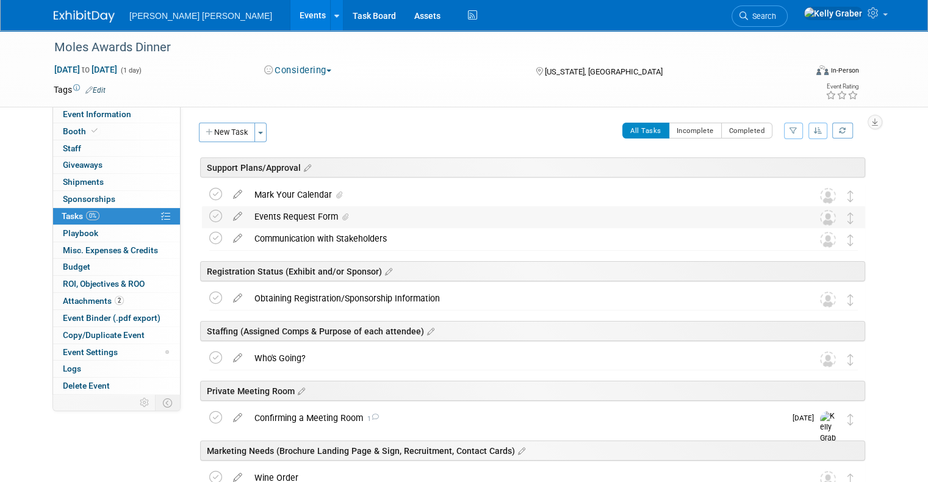
click at [338, 215] on span at bounding box center [343, 217] width 10 height 9
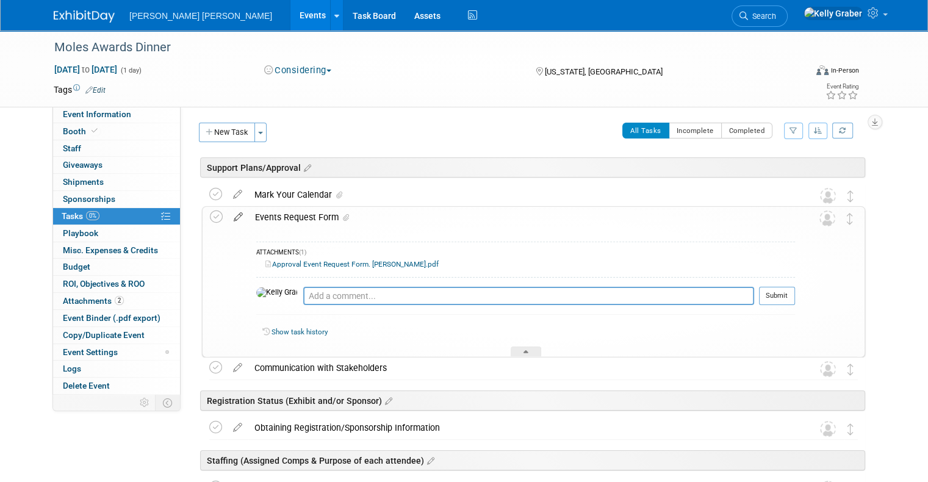
click at [227, 213] on icon at bounding box center [237, 214] width 21 height 15
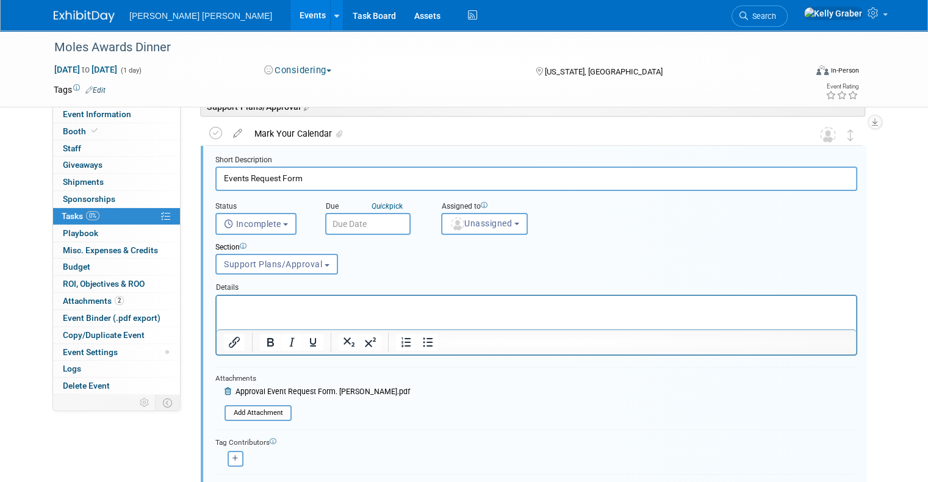
scroll to position [89, 0]
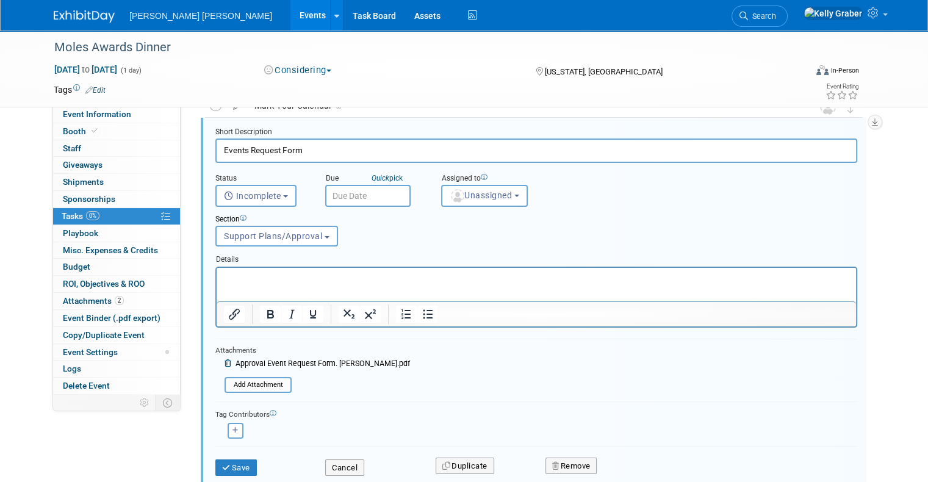
click at [224, 362] on icon at bounding box center [228, 363] width 9 height 7
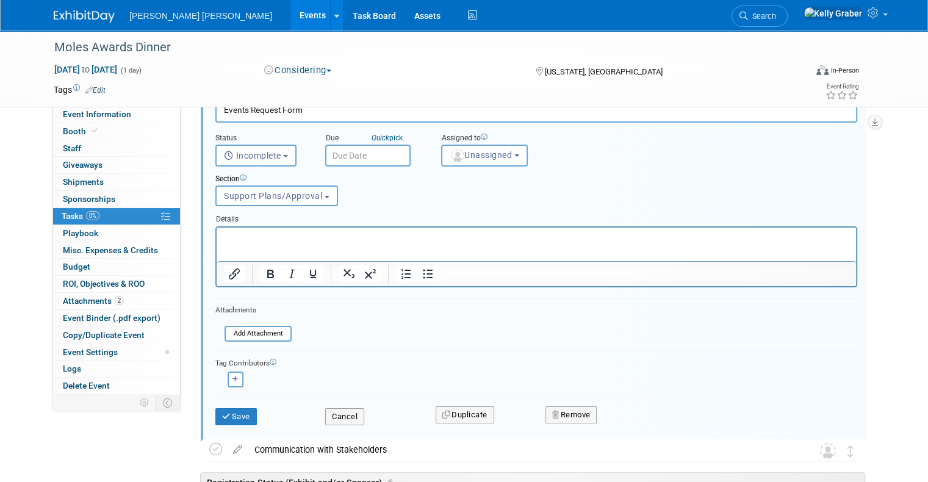
scroll to position [150, 0]
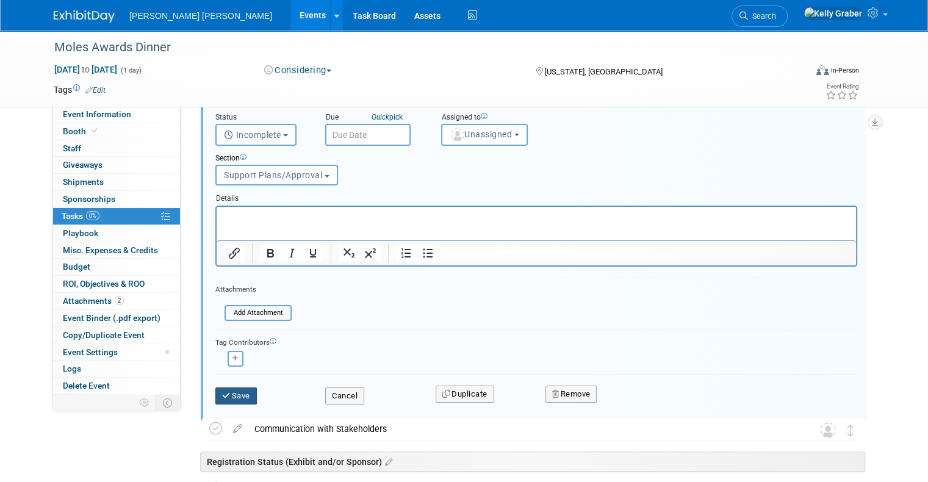
click at [223, 388] on button "Save" at bounding box center [235, 395] width 41 height 17
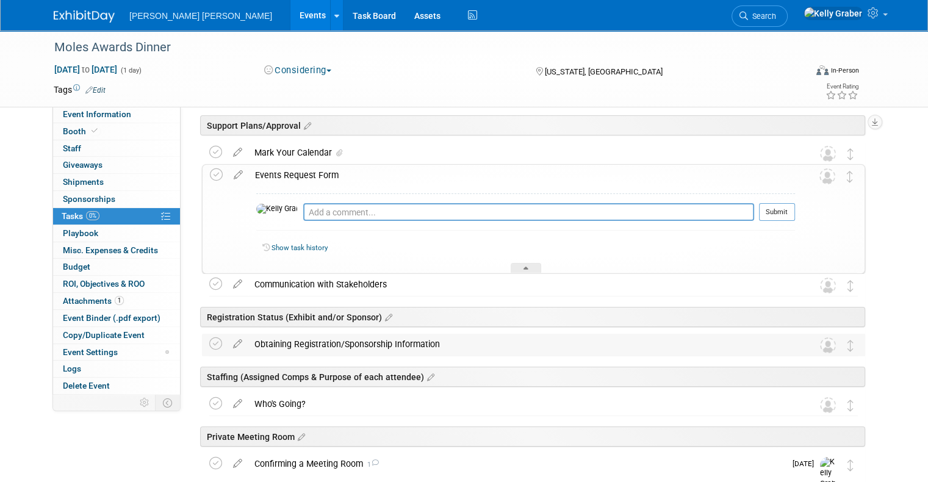
scroll to position [28, 0]
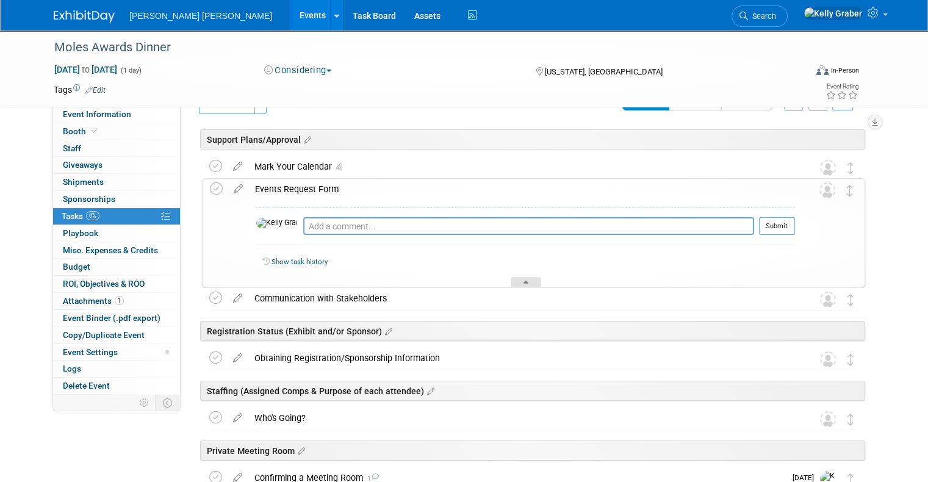
click at [524, 281] on icon at bounding box center [525, 284] width 5 height 7
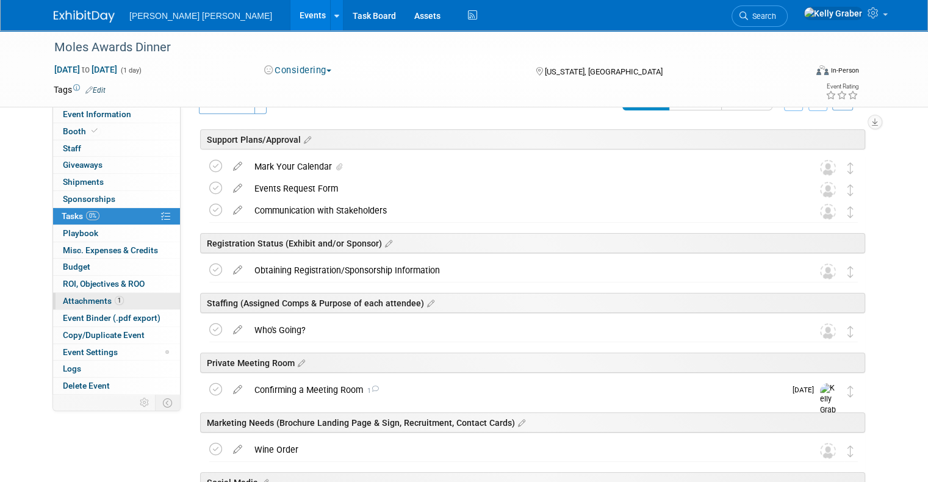
click at [115, 298] on span "1" at bounding box center [119, 300] width 9 height 9
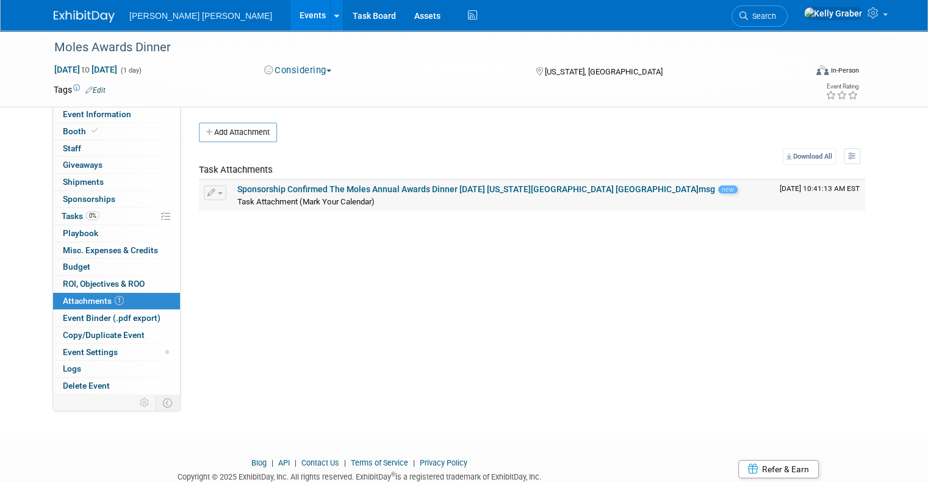
click at [211, 189] on button "button" at bounding box center [215, 192] width 23 height 15
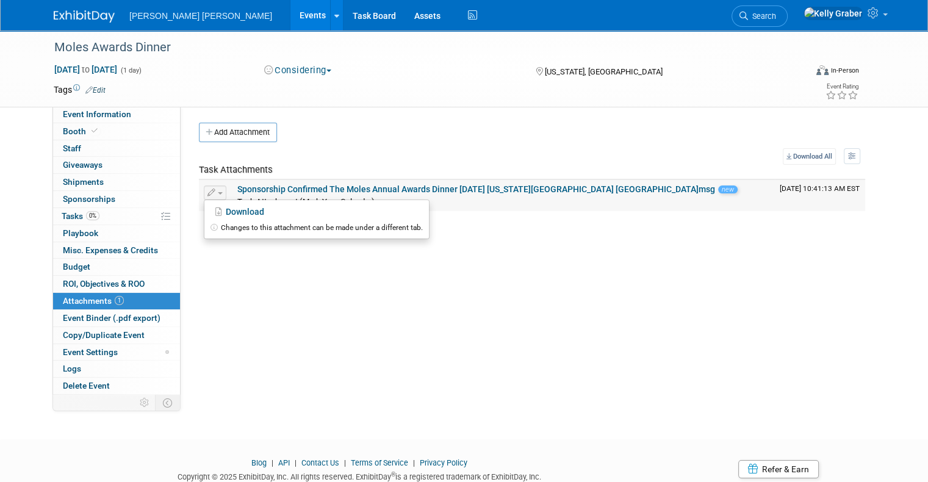
click at [507, 195] on div "Task Attachment (Mark Your Calendar)" at bounding box center [503, 201] width 532 height 12
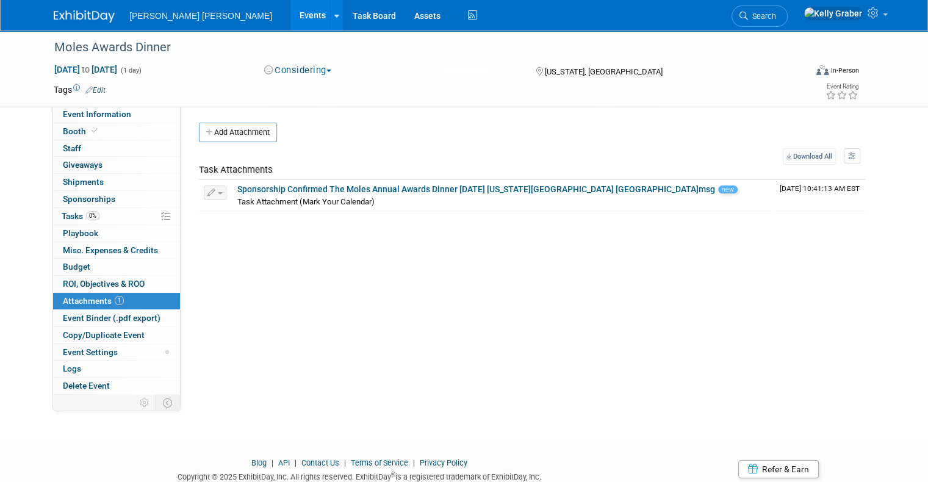
click at [73, 198] on span "Sponsorships 0" at bounding box center [89, 199] width 52 height 10
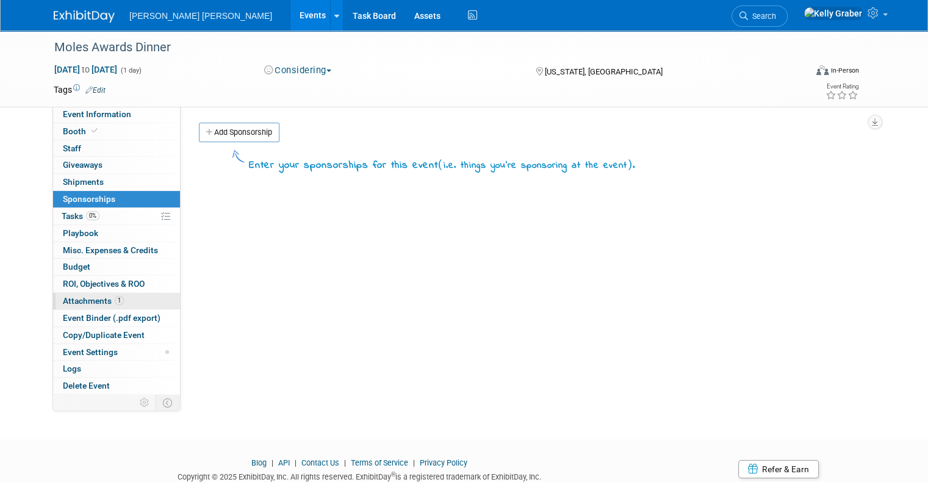
click at [73, 301] on span "Attachments 1" at bounding box center [93, 301] width 61 height 10
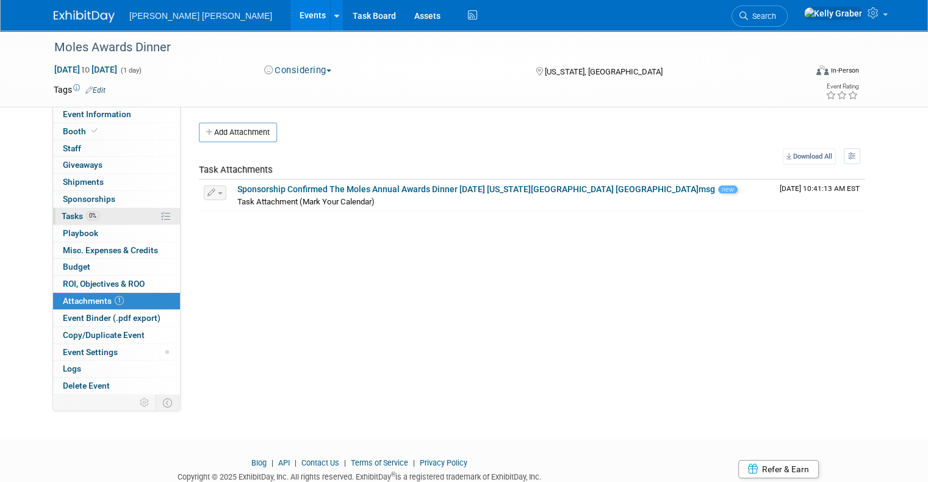
click at [103, 210] on link "0% Tasks 0%" at bounding box center [116, 216] width 127 height 16
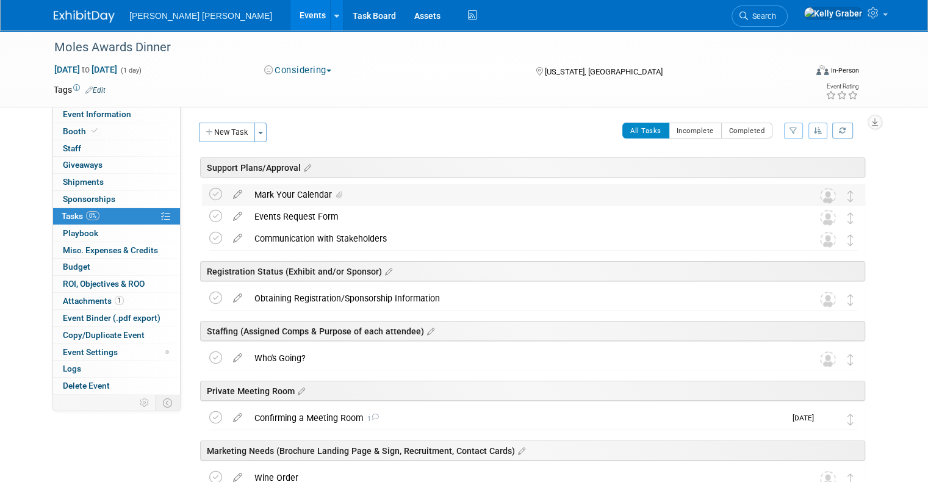
click at [288, 192] on div "Mark Your Calendar" at bounding box center [521, 194] width 547 height 21
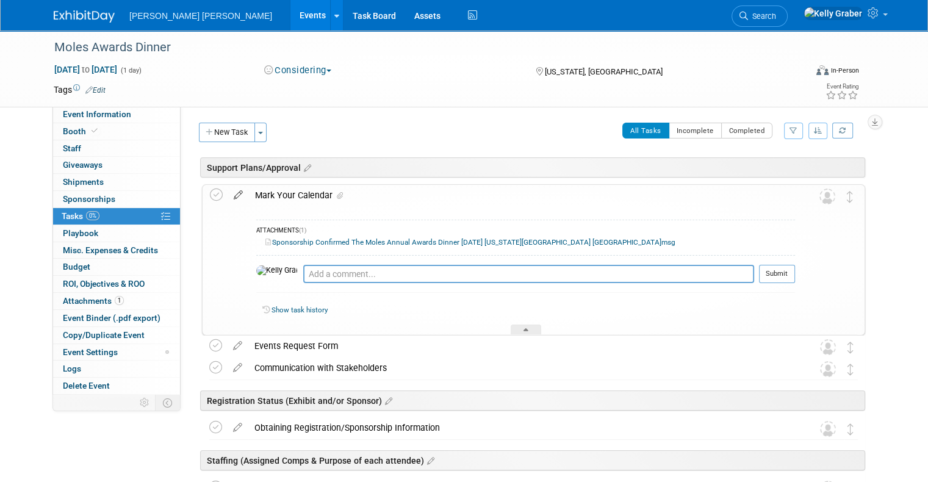
click at [227, 192] on icon at bounding box center [237, 192] width 21 height 15
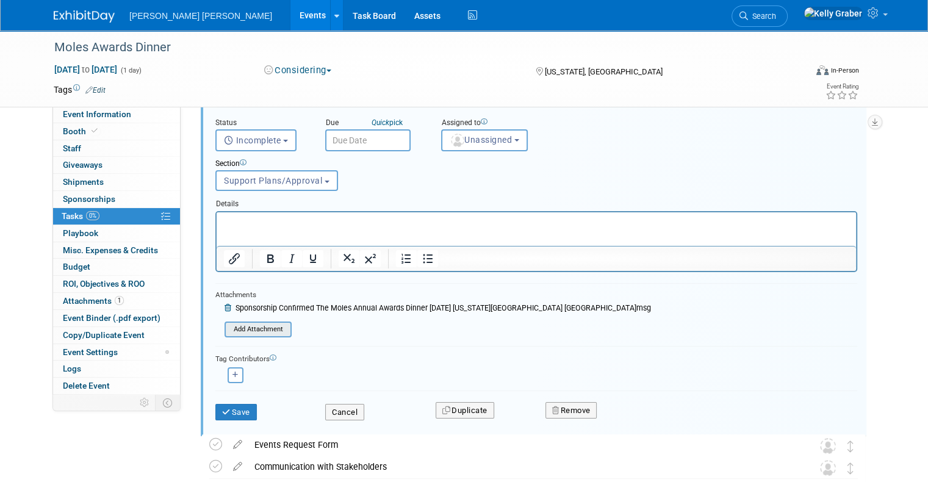
scroll to position [128, 0]
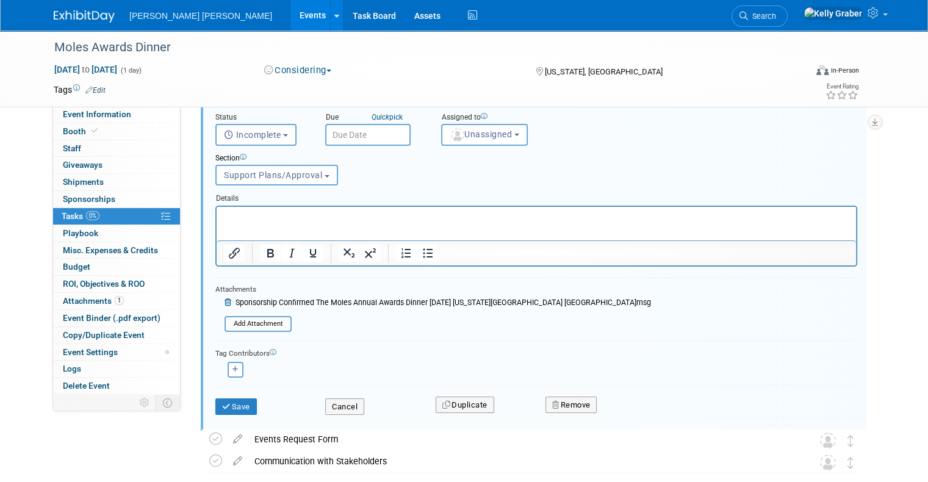
click at [224, 299] on icon at bounding box center [228, 302] width 9 height 7
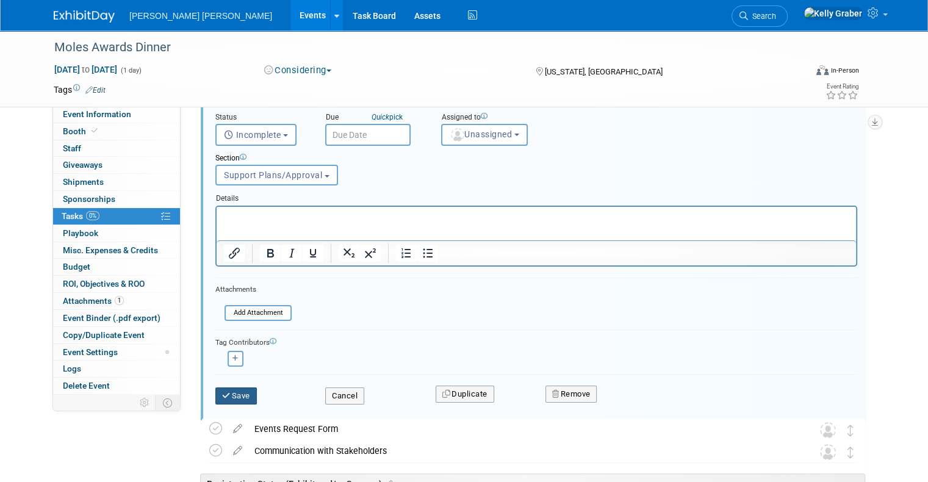
click at [233, 392] on button "Save" at bounding box center [235, 395] width 41 height 17
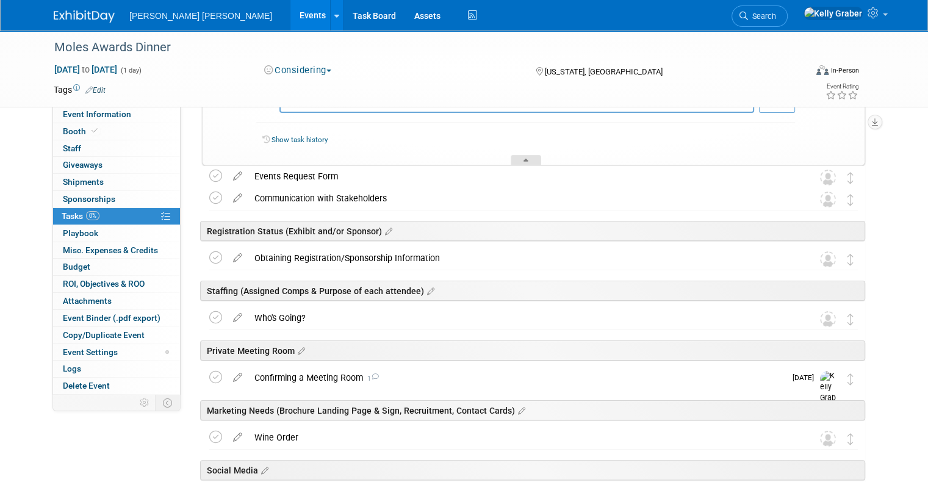
click at [517, 156] on div at bounding box center [525, 160] width 30 height 10
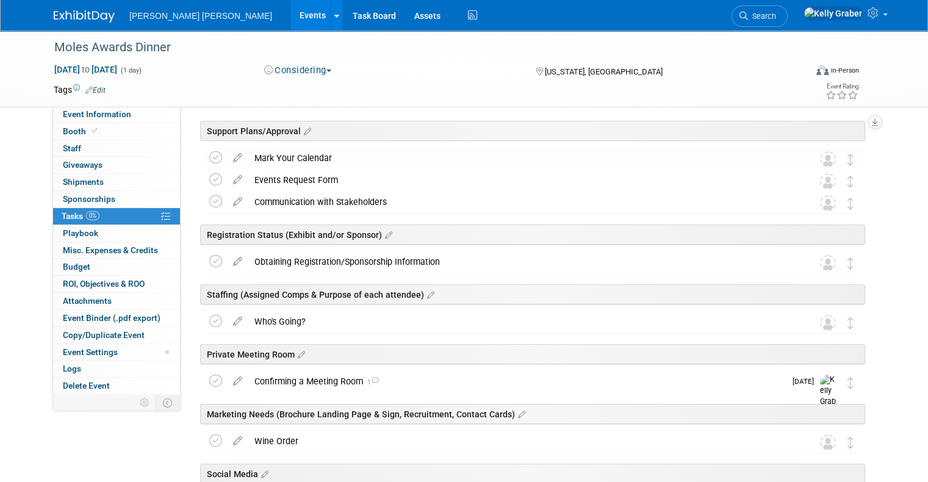
scroll to position [6, 0]
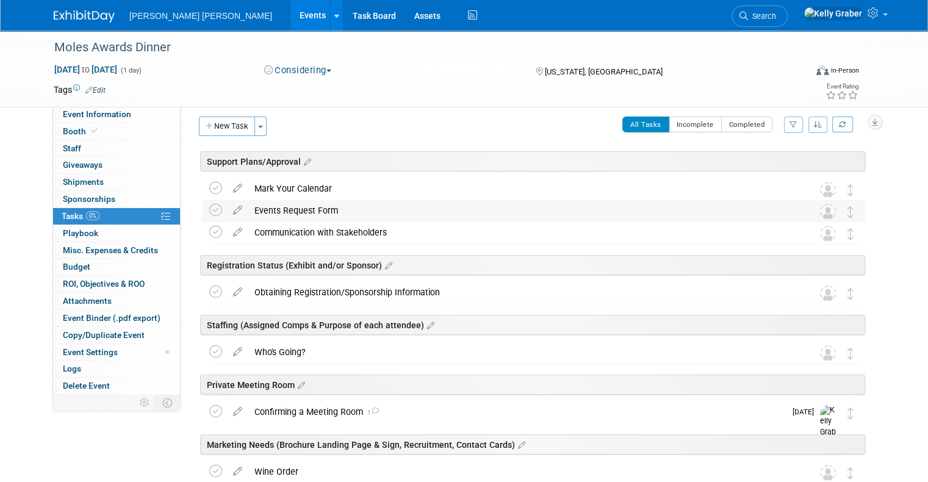
click at [295, 206] on div "Events Request Form" at bounding box center [521, 210] width 547 height 21
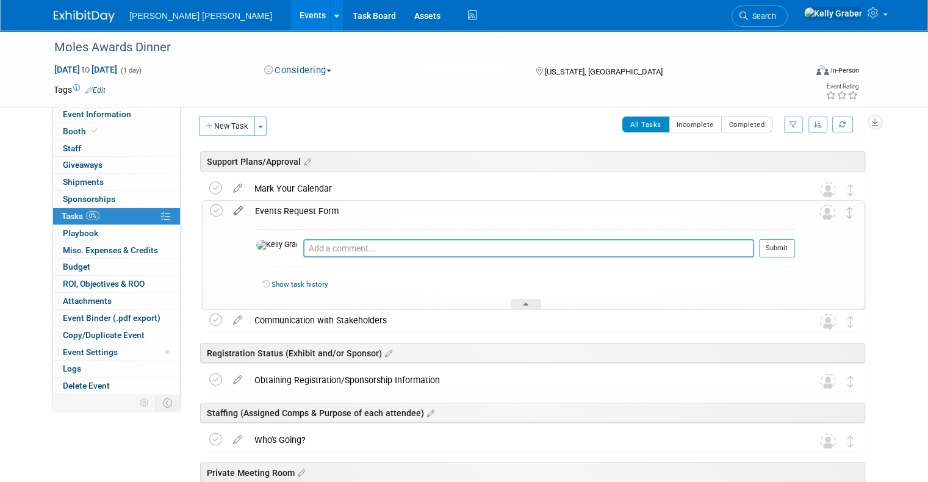
click at [234, 208] on icon at bounding box center [237, 208] width 21 height 15
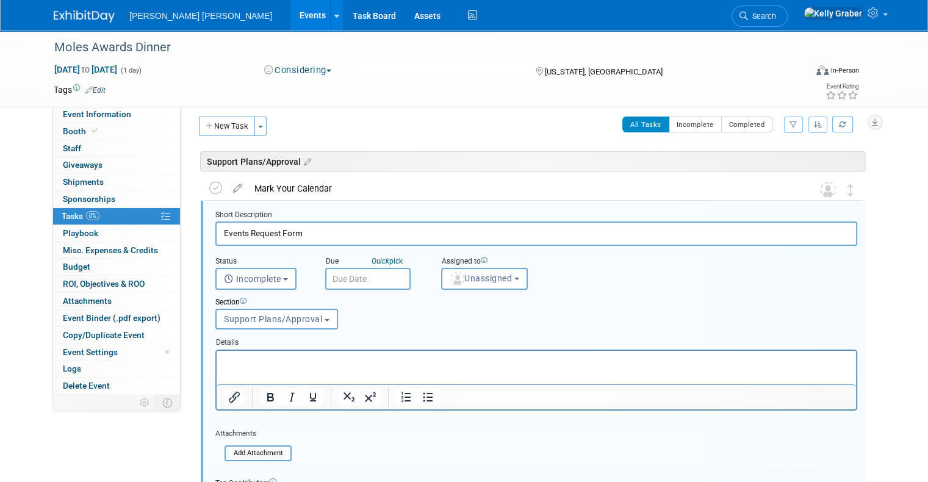
scroll to position [28, 0]
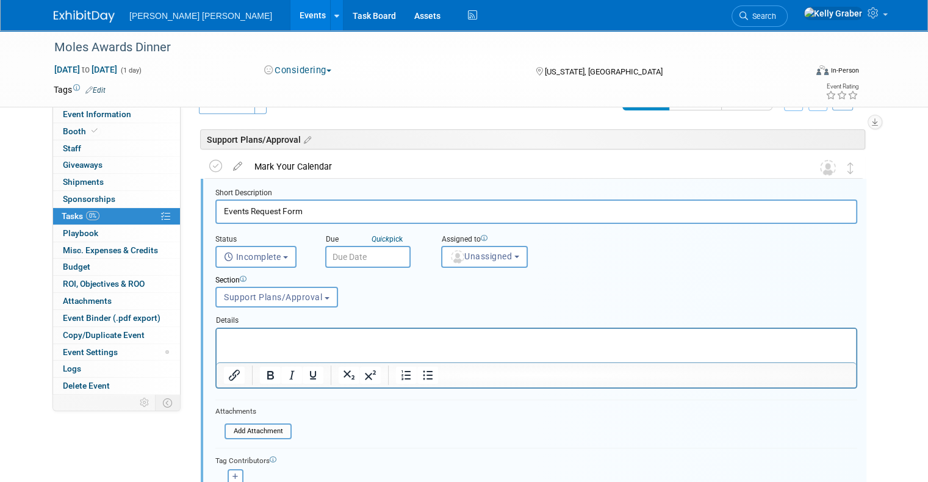
drag, startPoint x: 212, startPoint y: 212, endPoint x: 215, endPoint y: 201, distance: 10.6
click at [215, 211] on input "Events Request Form" at bounding box center [536, 211] width 642 height 24
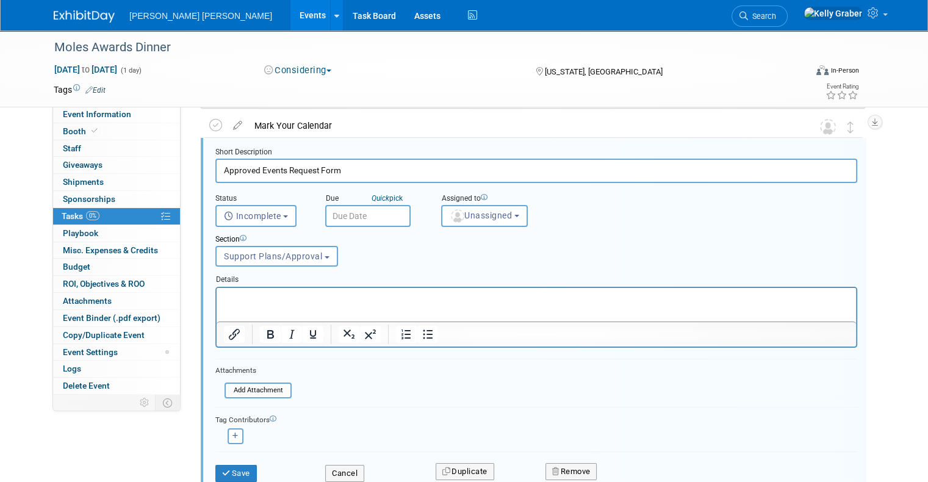
scroll to position [150, 0]
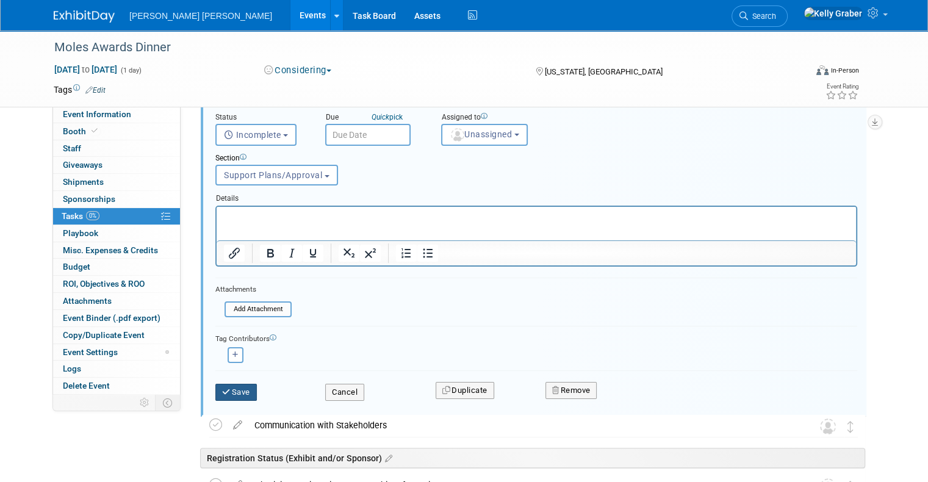
type input "Approved Events Request Form"
click at [231, 391] on button "Save" at bounding box center [235, 392] width 41 height 17
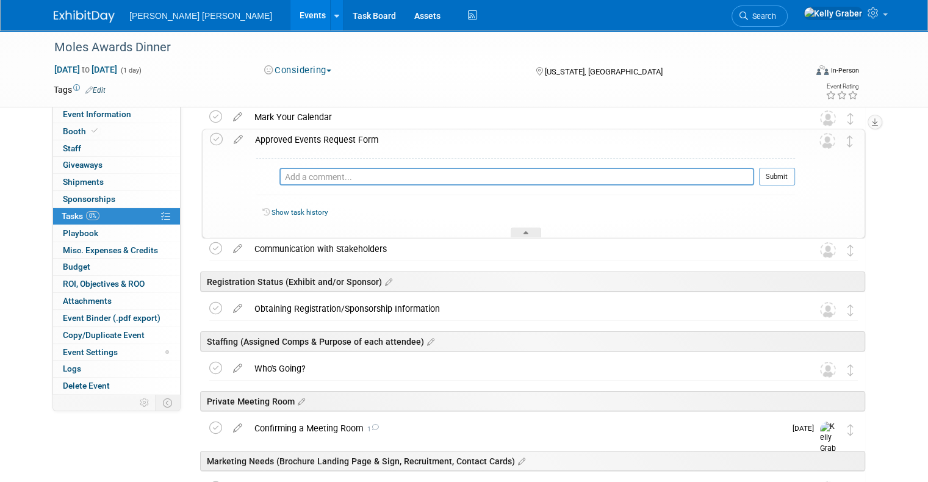
scroll to position [0, 0]
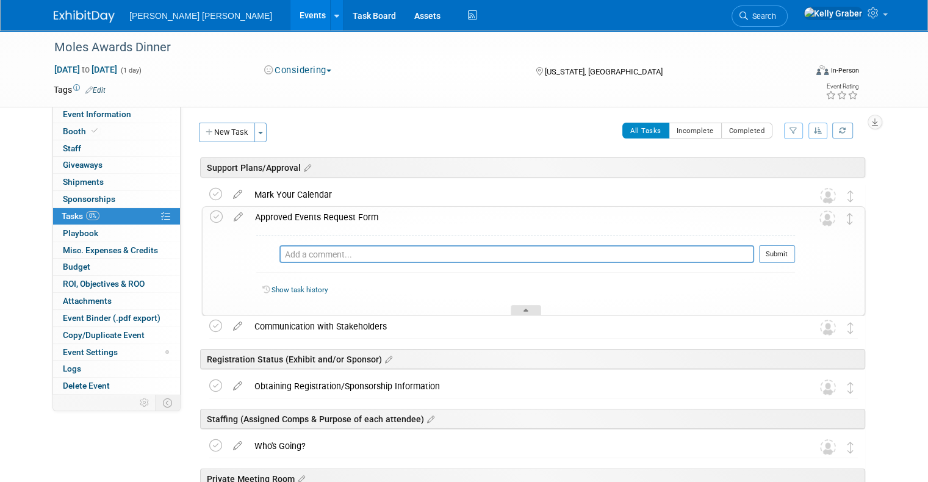
click at [523, 306] on div at bounding box center [525, 310] width 30 height 10
